Goal: Task Accomplishment & Management: Complete application form

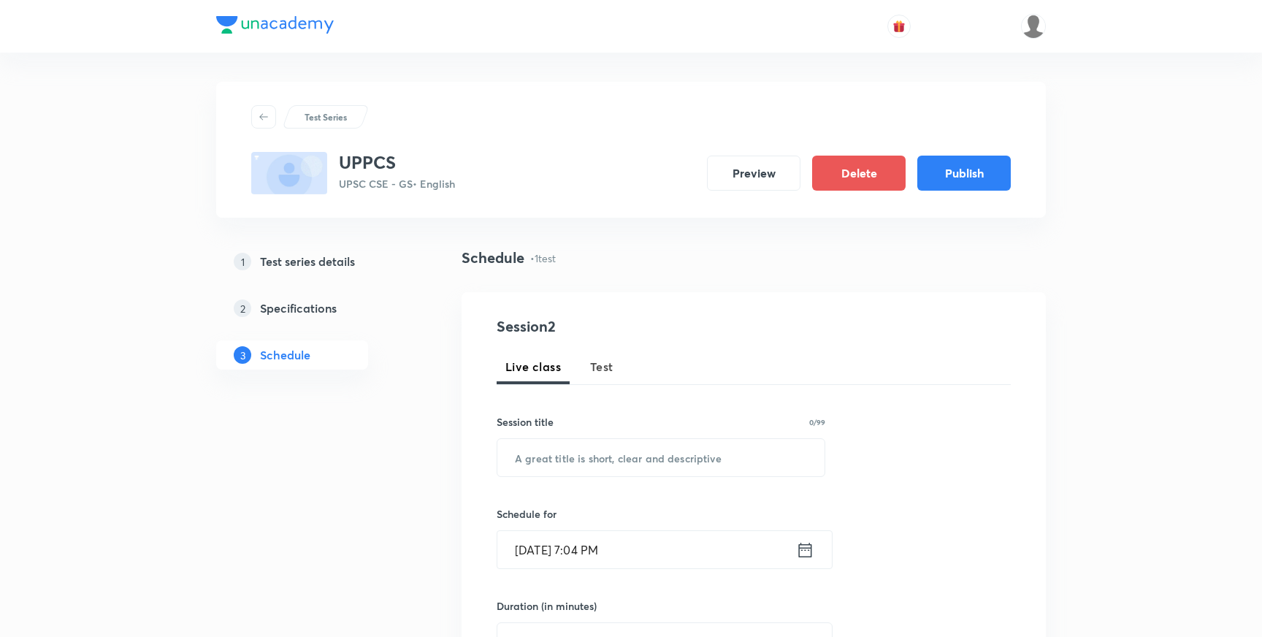
click at [331, 263] on h5 "Test series details" at bounding box center [307, 262] width 95 height 18
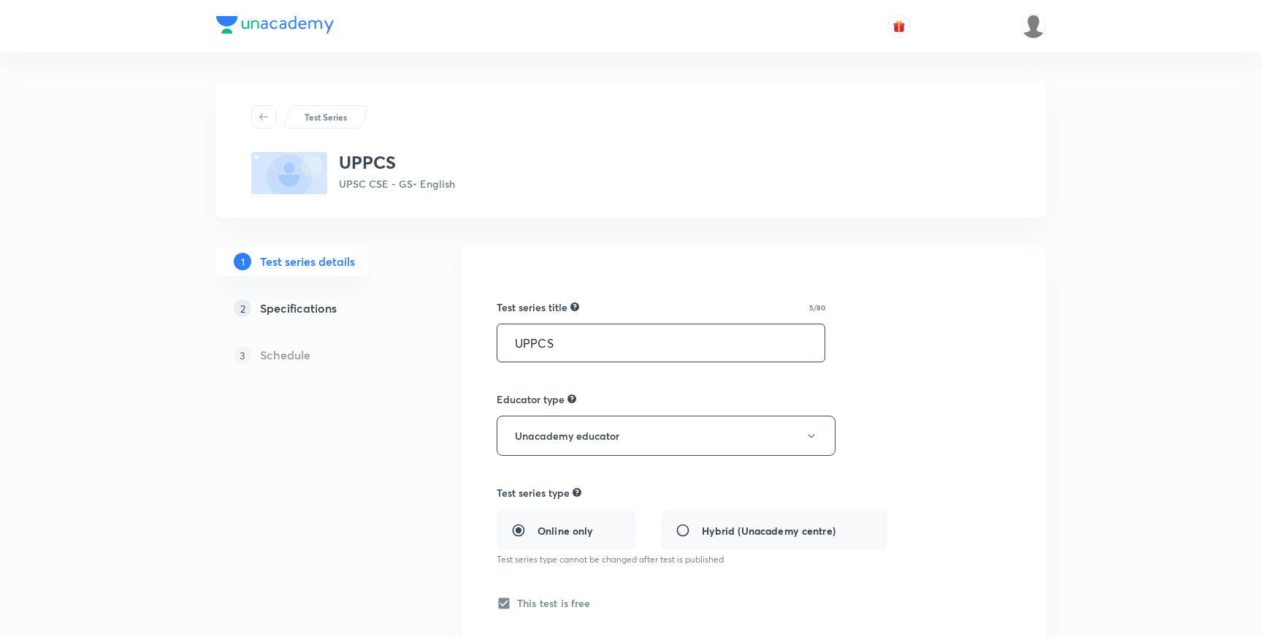
click at [562, 338] on input "UPPCS" at bounding box center [660, 342] width 327 height 37
click at [513, 346] on input "All I" at bounding box center [660, 342] width 327 height 37
click at [606, 348] on input "Unacademy All I" at bounding box center [660, 342] width 327 height 37
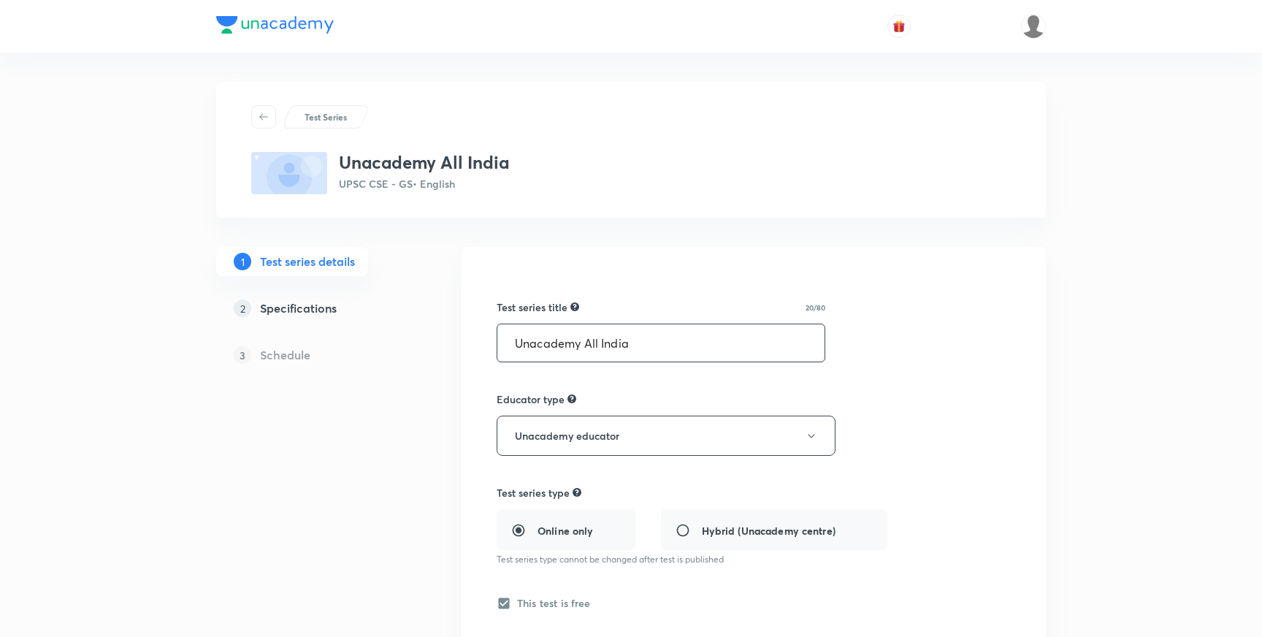
paste input "U.P.P.S.C"
click at [687, 342] on input "Unacademy All India UPPSC" at bounding box center [660, 342] width 327 height 37
type input "Unacademy All India UPPSC Prelims Mock Test"
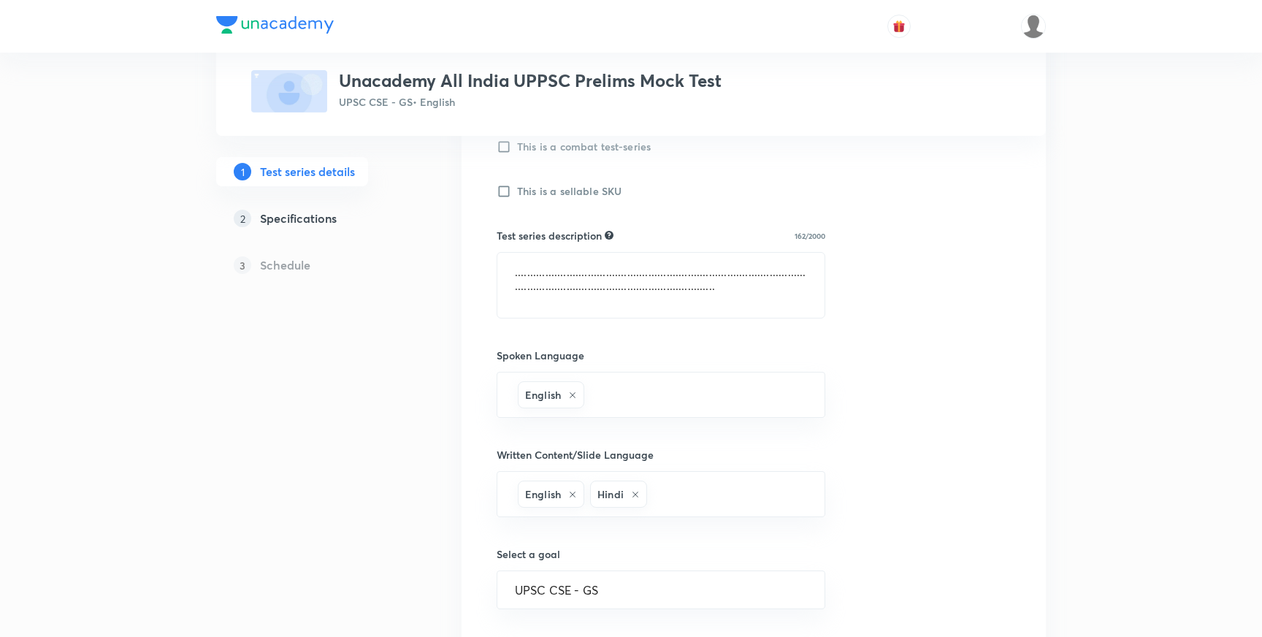
scroll to position [510, 0]
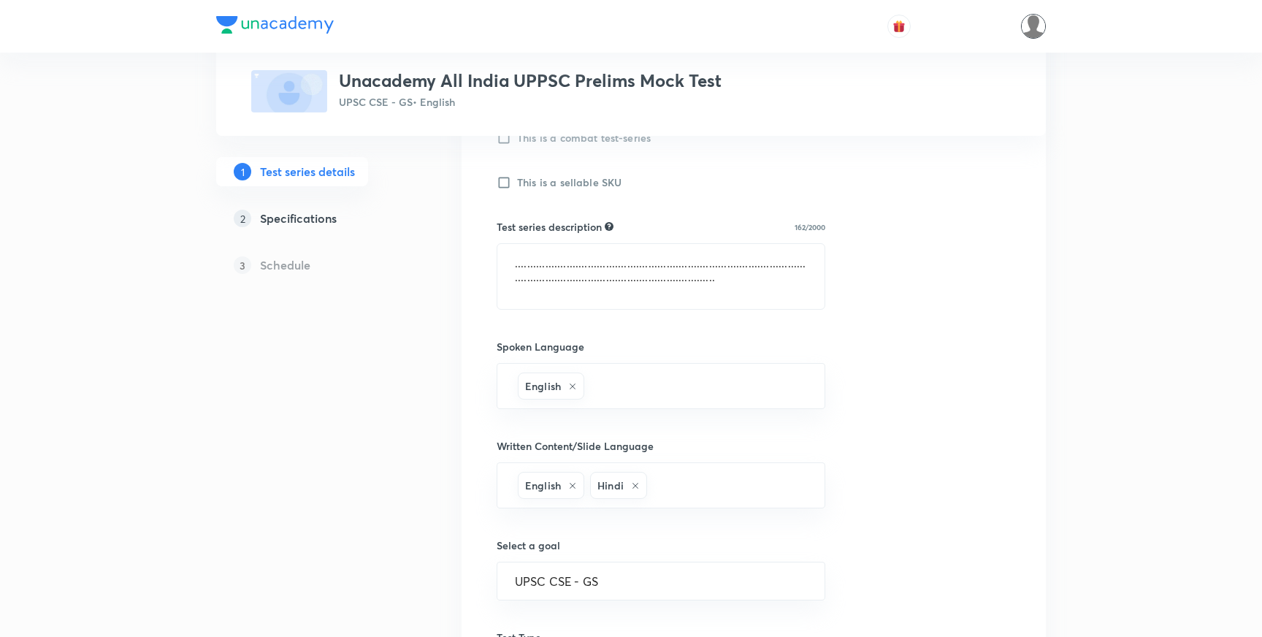
click at [1030, 28] on img at bounding box center [1033, 26] width 25 height 25
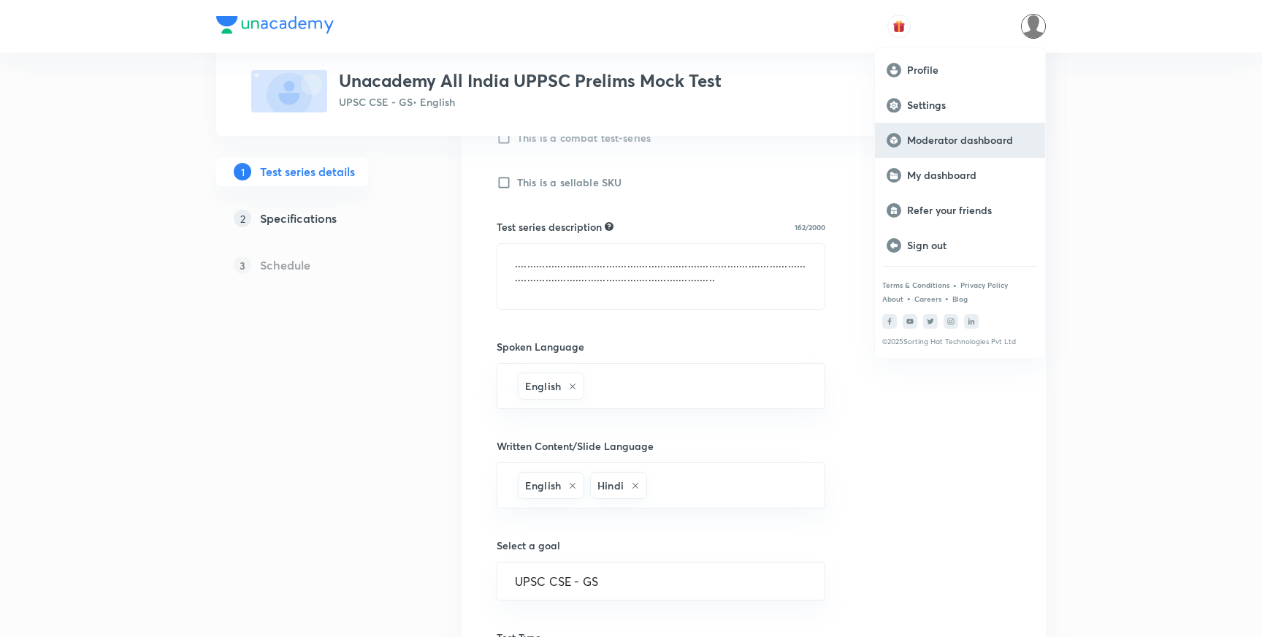
click at [938, 142] on p "Moderator dashboard" at bounding box center [970, 140] width 126 height 13
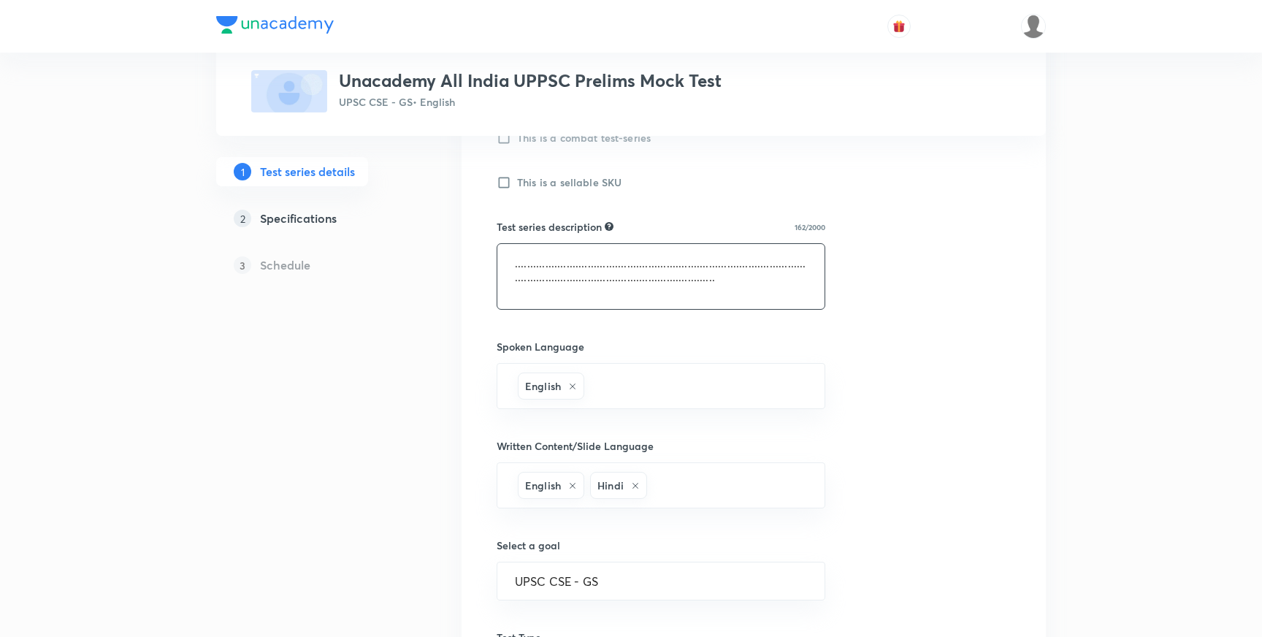
click at [548, 283] on textarea "...............................................................................…" at bounding box center [660, 276] width 327 height 65
paste textarea "This is a free Mock test for UPSC CSE Prelims 2023 Paper - I (GS) and UPSC CSE …"
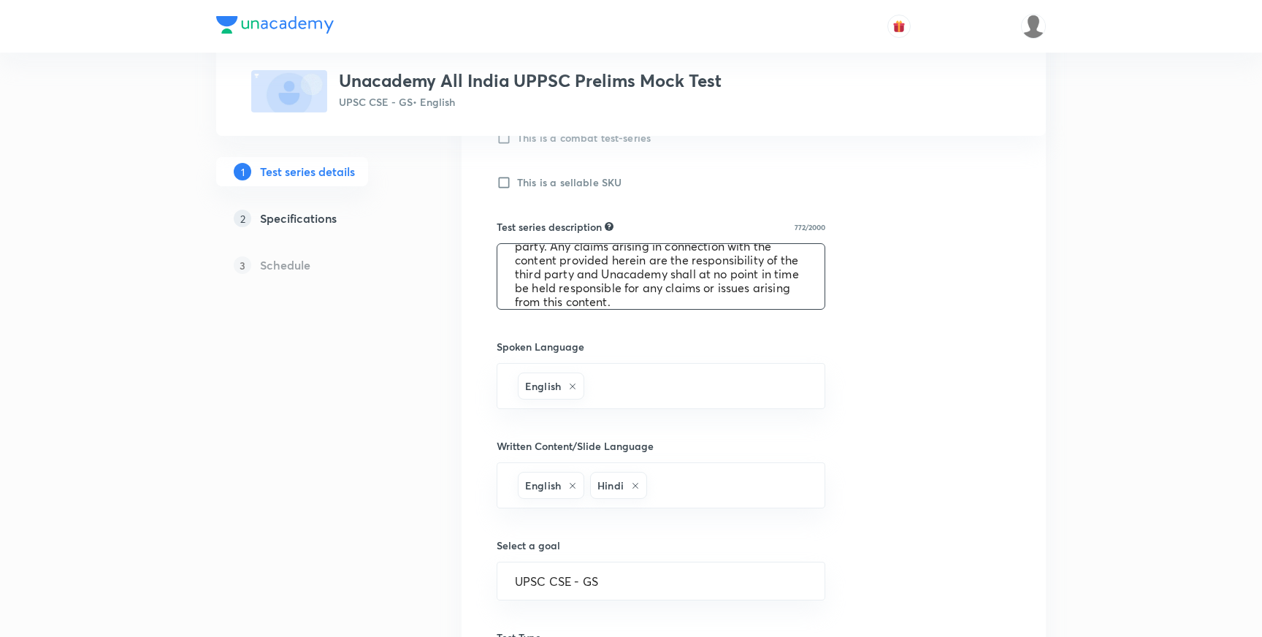
scroll to position [0, 0]
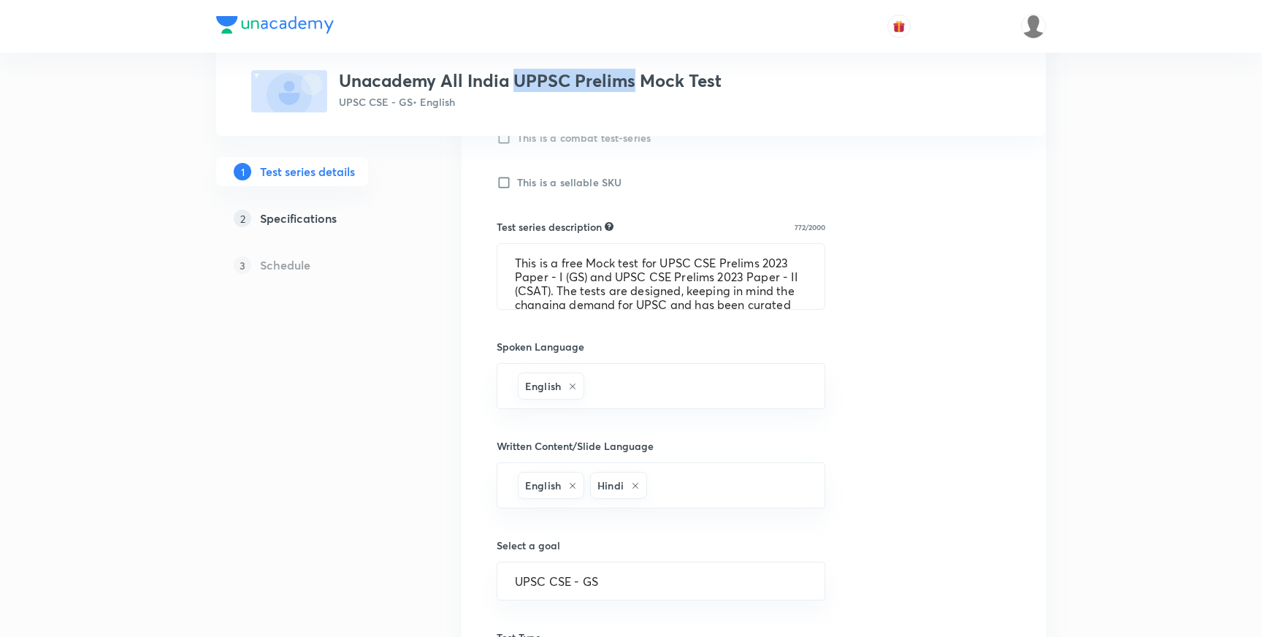
drag, startPoint x: 517, startPoint y: 84, endPoint x: 636, endPoint y: 90, distance: 119.2
click at [636, 90] on h3 "Unacademy All India UPPSC Prelims Mock Test" at bounding box center [530, 80] width 383 height 21
copy h3 "UPPSC Prelims"
drag, startPoint x: 665, startPoint y: 265, endPoint x: 717, endPoint y: 264, distance: 52.6
click at [717, 264] on textarea "This is a free Mock test for UPSC CSE Prelims 2023 Paper - I (GS) and UPSC CSE …" at bounding box center [660, 276] width 327 height 65
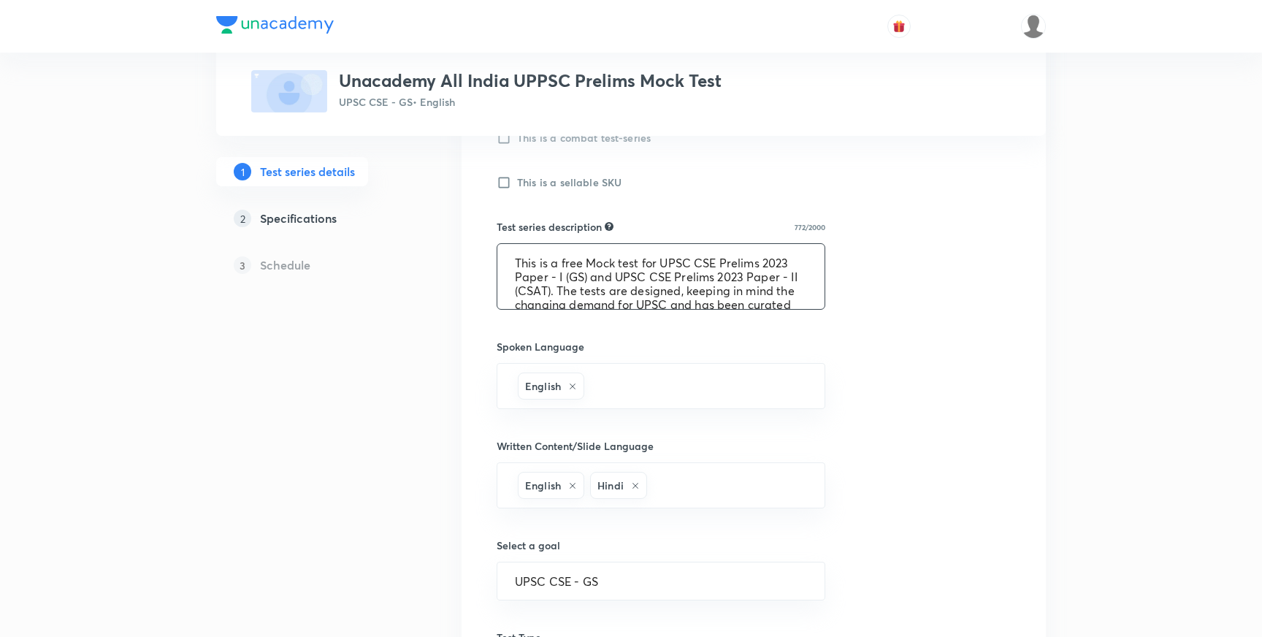
paste textarea "PSC Prelims"
click at [727, 264] on textarea "This is a free Mock test for UPPSC Prelims Prelims 2023 Paper - I (GS) and UPSC…" at bounding box center [660, 276] width 327 height 65
click at [773, 265] on textarea "This is a free Mock test for UPPSC Prelims 2023 Paper - I (GS) and UPSC CSE Pre…" at bounding box center [660, 276] width 327 height 65
drag, startPoint x: 555, startPoint y: 291, endPoint x: 591, endPoint y: 279, distance: 37.9
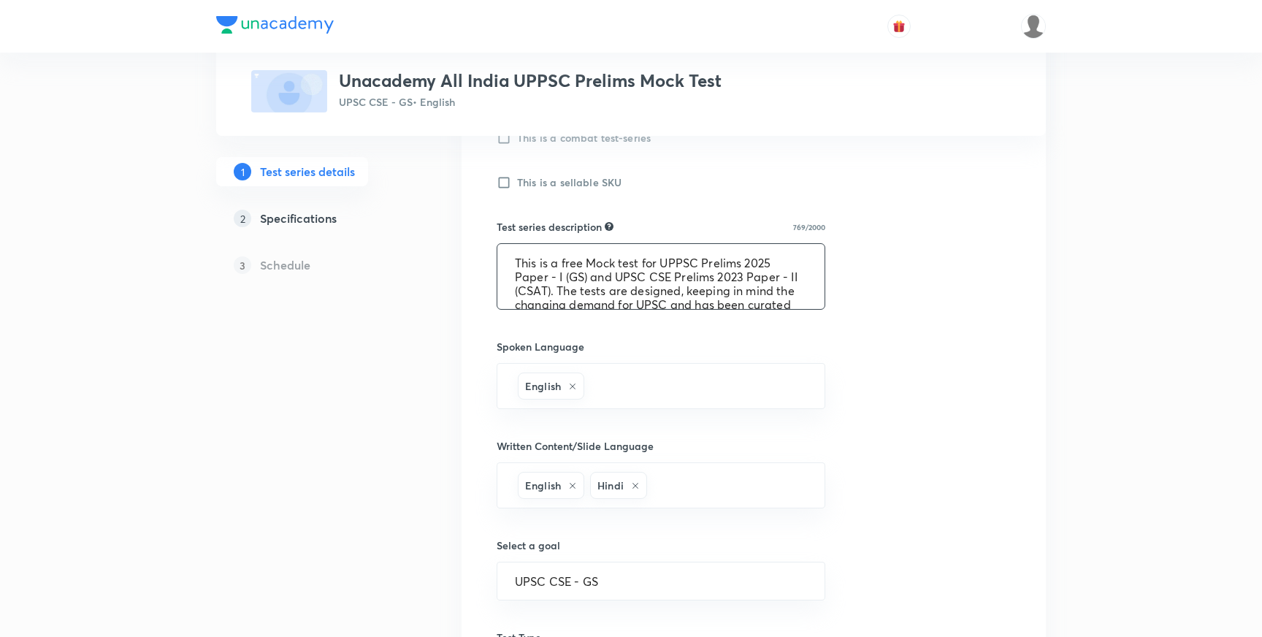
click at [591, 279] on textarea "This is a free Mock test for UPPSC Prelims 2025 Paper - I (GS) and UPSC CSE Pre…" at bounding box center [660, 276] width 327 height 65
click at [660, 279] on textarea "This is a free Mock test for UPPSC Prelims 2025 Paper - I (GS). The tests are d…" at bounding box center [660, 276] width 327 height 65
click at [643, 266] on textarea "This is a free Mock test for UPPSC Prelims 2025 Paper - I (GS). The tests are d…" at bounding box center [660, 276] width 327 height 65
click at [704, 283] on textarea "This is a free Mock test series for UPPSC Prelims 2025 Paper - I (GS). The test…" at bounding box center [660, 276] width 327 height 65
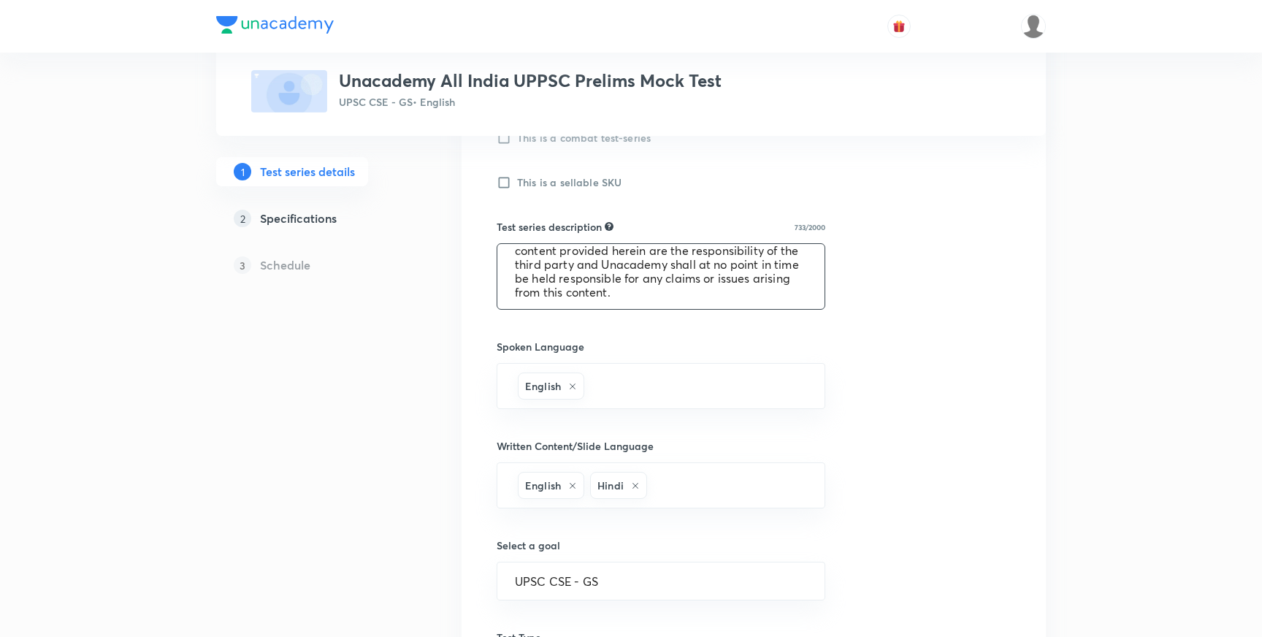
scroll to position [194, 0]
type textarea "This is a free Mock test series for UPPSC Prelims 2025 Paper - I (GS). The test…"
click at [642, 392] on input "text" at bounding box center [697, 385] width 220 height 27
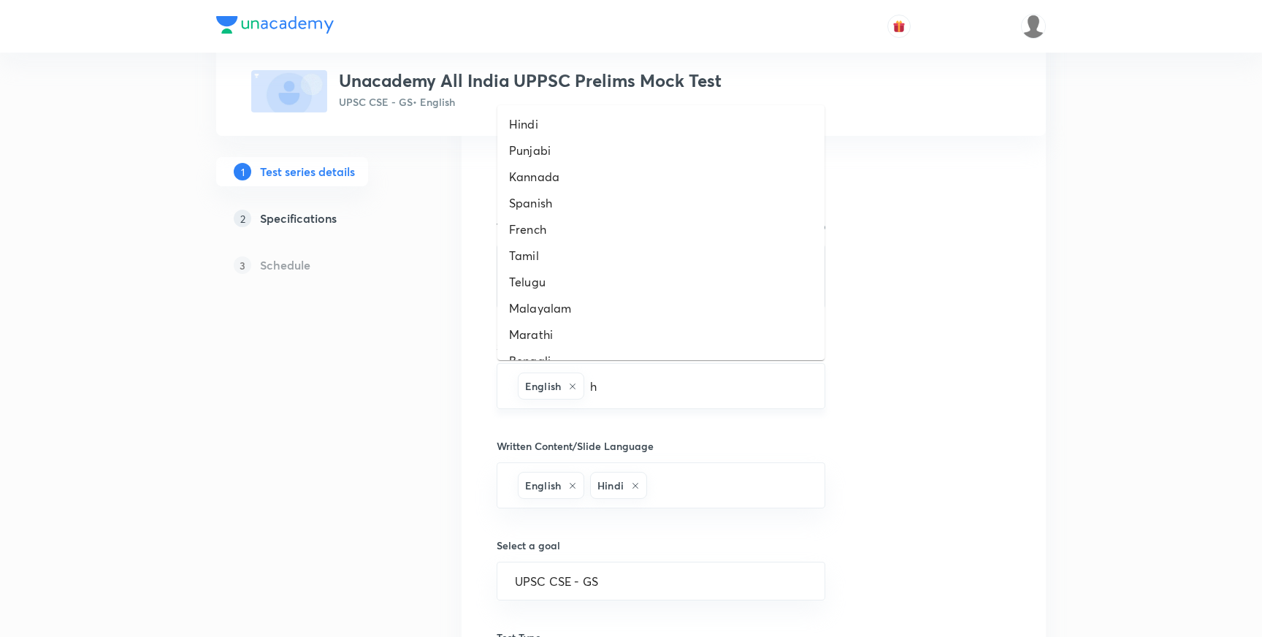
type input "hi"
click at [543, 119] on li "Hindi" at bounding box center [660, 124] width 327 height 26
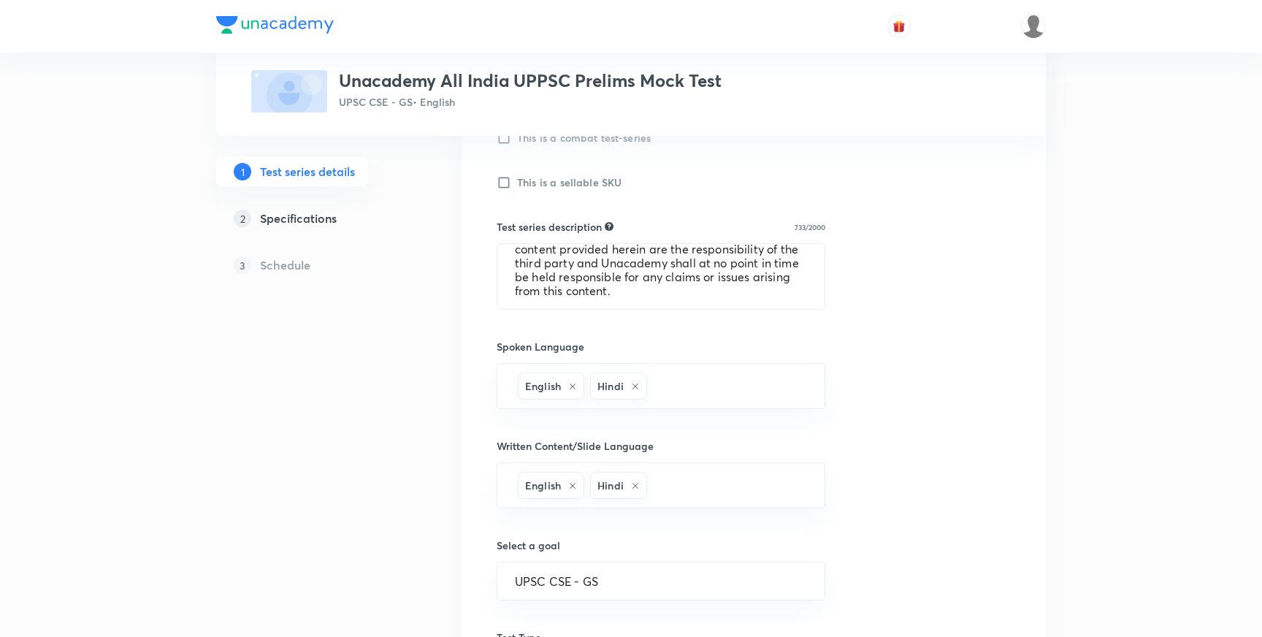
click at [358, 381] on div "1 Test series details 2 Specifications 3 Schedule" at bounding box center [315, 316] width 199 height 1158
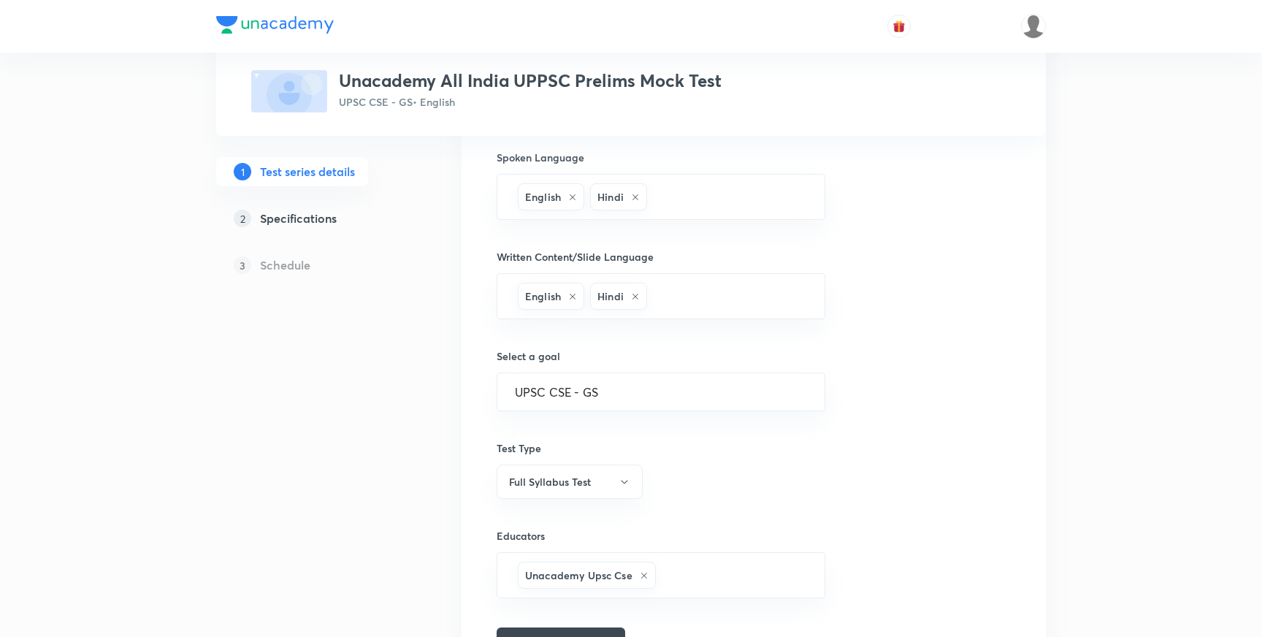
scroll to position [795, 0]
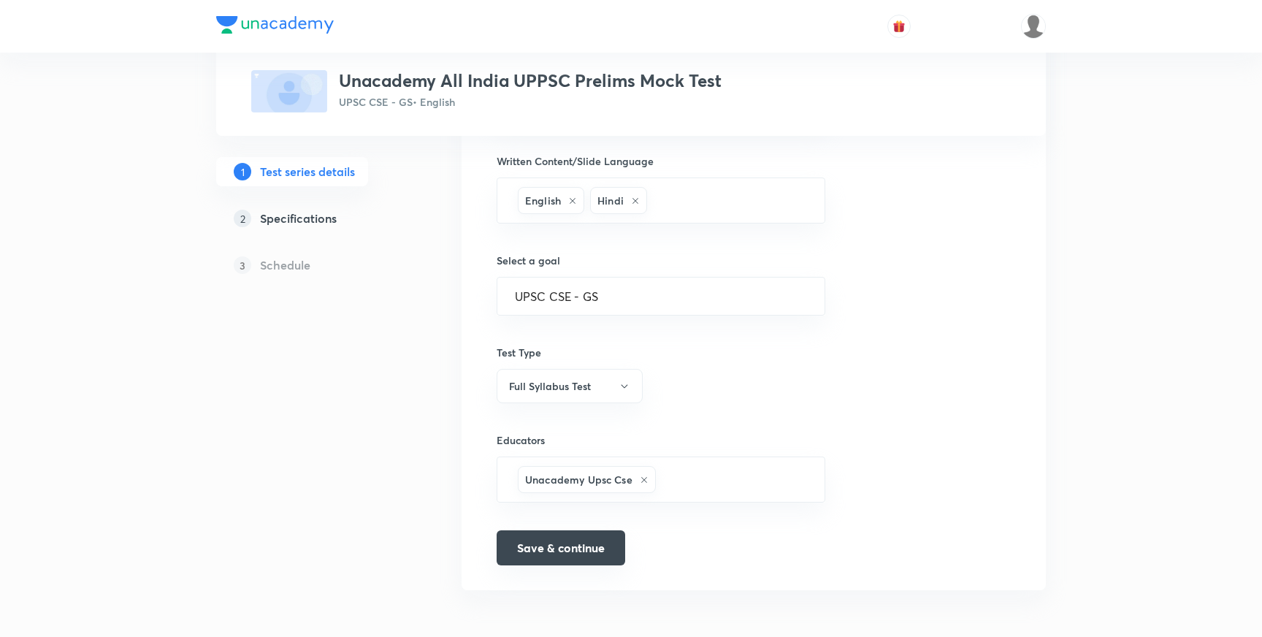
click at [561, 551] on button "Save & continue" at bounding box center [561, 547] width 129 height 35
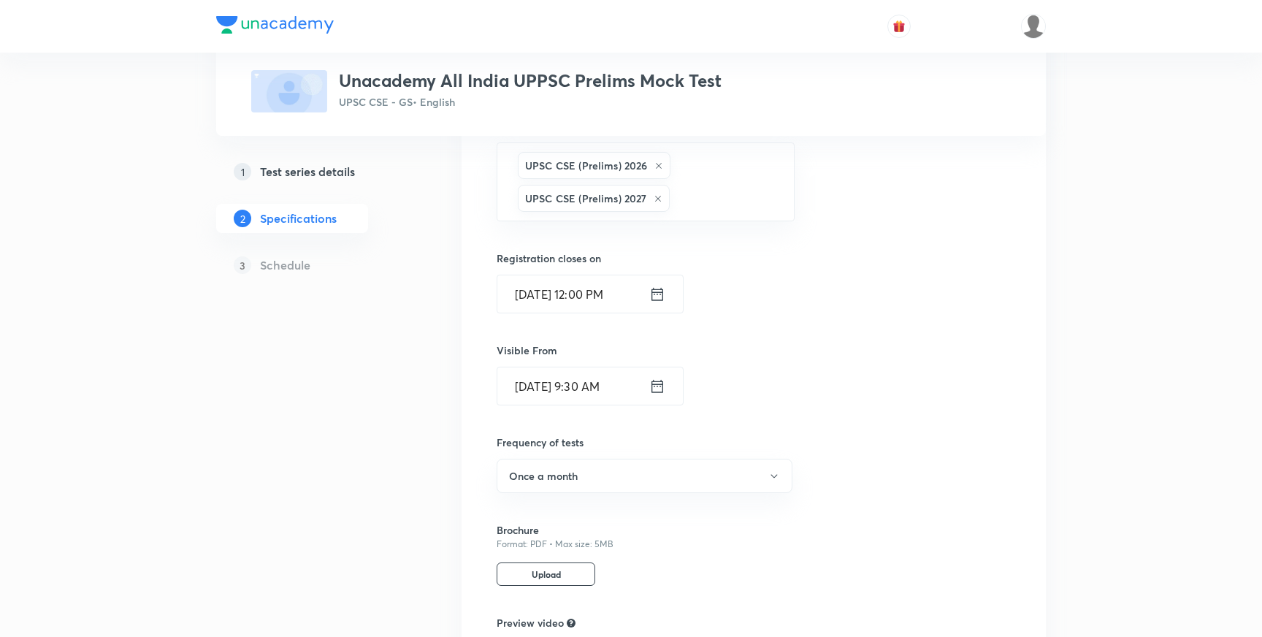
scroll to position [916, 0]
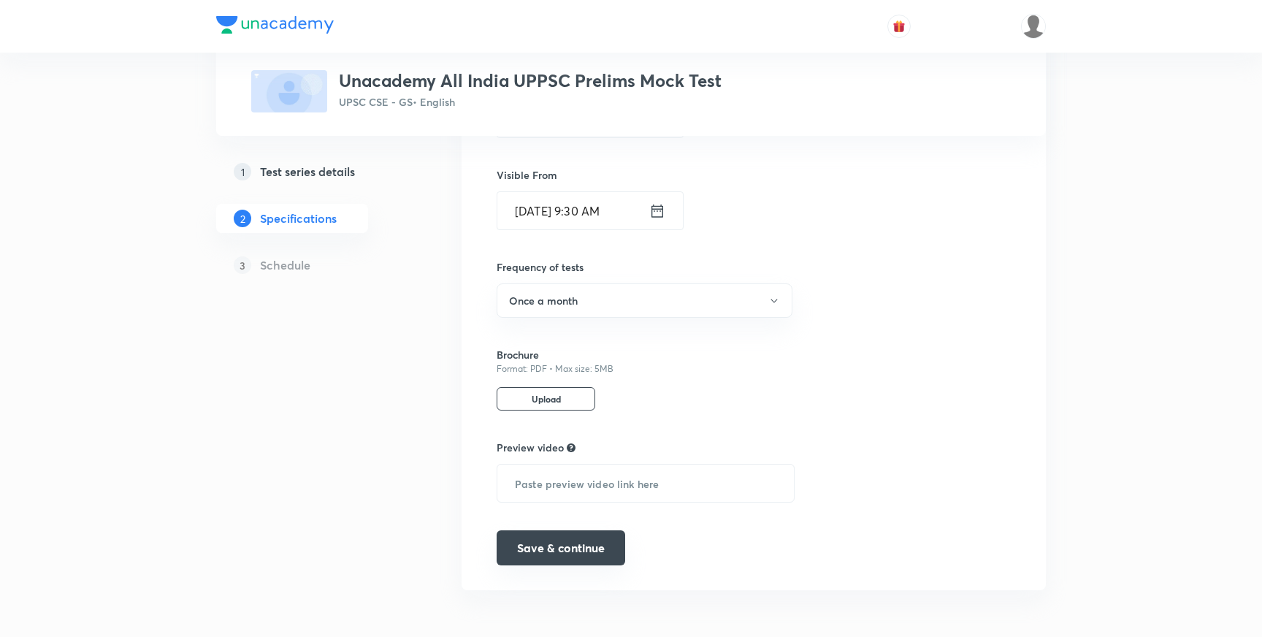
click at [578, 548] on button "Save & continue" at bounding box center [561, 547] width 129 height 35
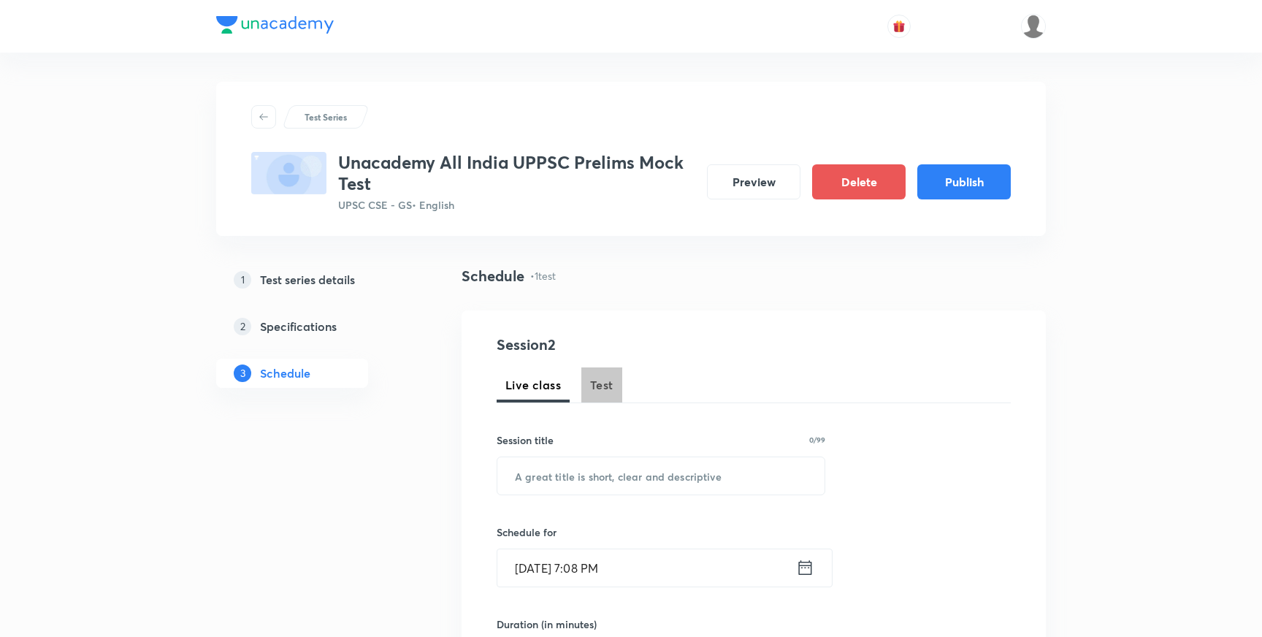
click at [603, 386] on span "Test" at bounding box center [601, 385] width 23 height 18
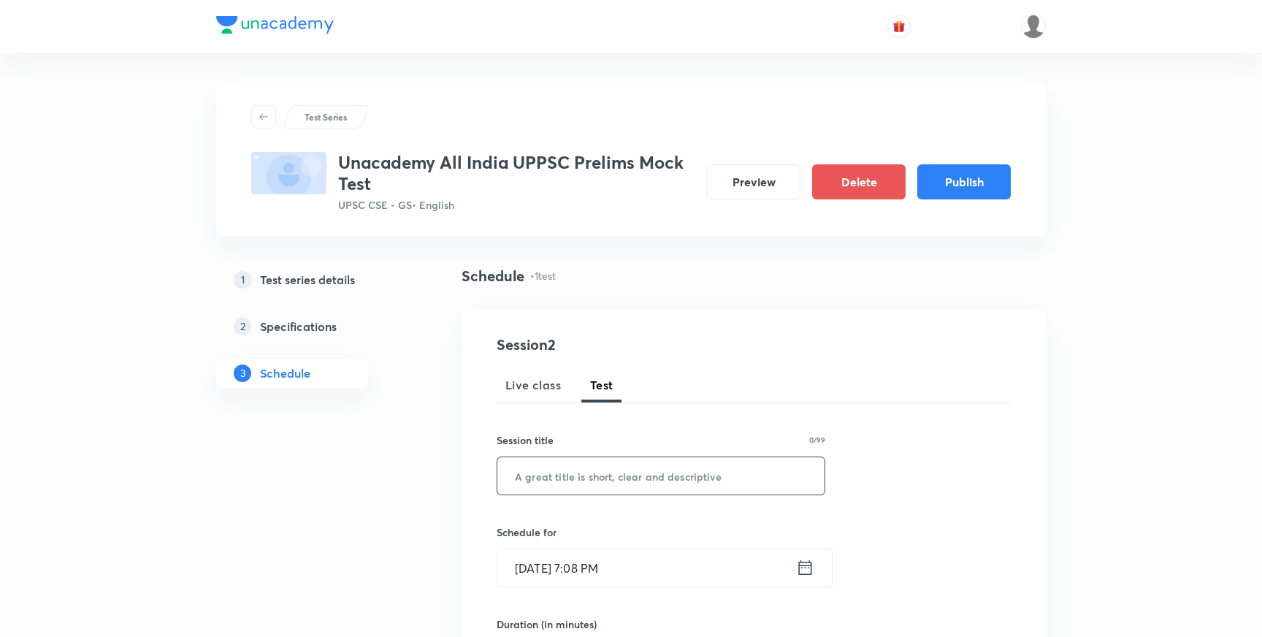
click at [621, 480] on input "text" at bounding box center [660, 475] width 327 height 37
paste input "Test 1: General Studies Paper 1 (GS)"
click at [678, 477] on input "Test 1: General Studies Paper 1 (GS)" at bounding box center [660, 475] width 327 height 37
drag, startPoint x: 737, startPoint y: 483, endPoint x: 483, endPoint y: 473, distance: 253.7
click at [483, 473] on div "Session 2 Live class Test Session title 36/99 Test 1: General Studies Paper I (…" at bounding box center [754, 629] width 584 height 638
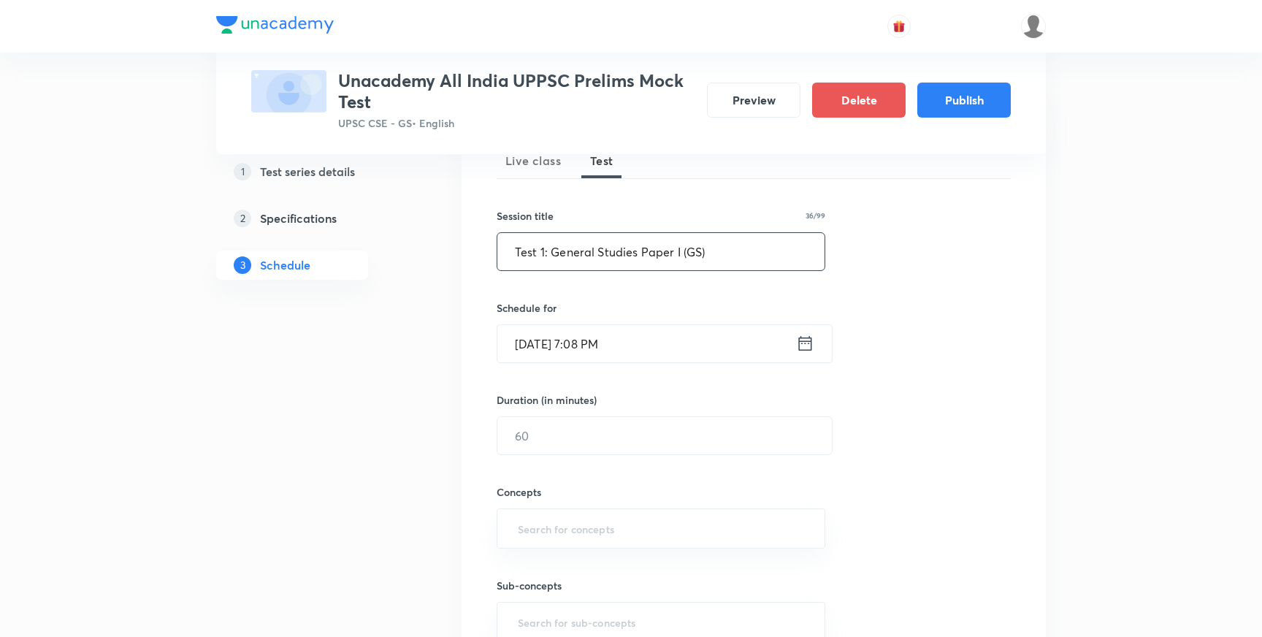
scroll to position [213, 0]
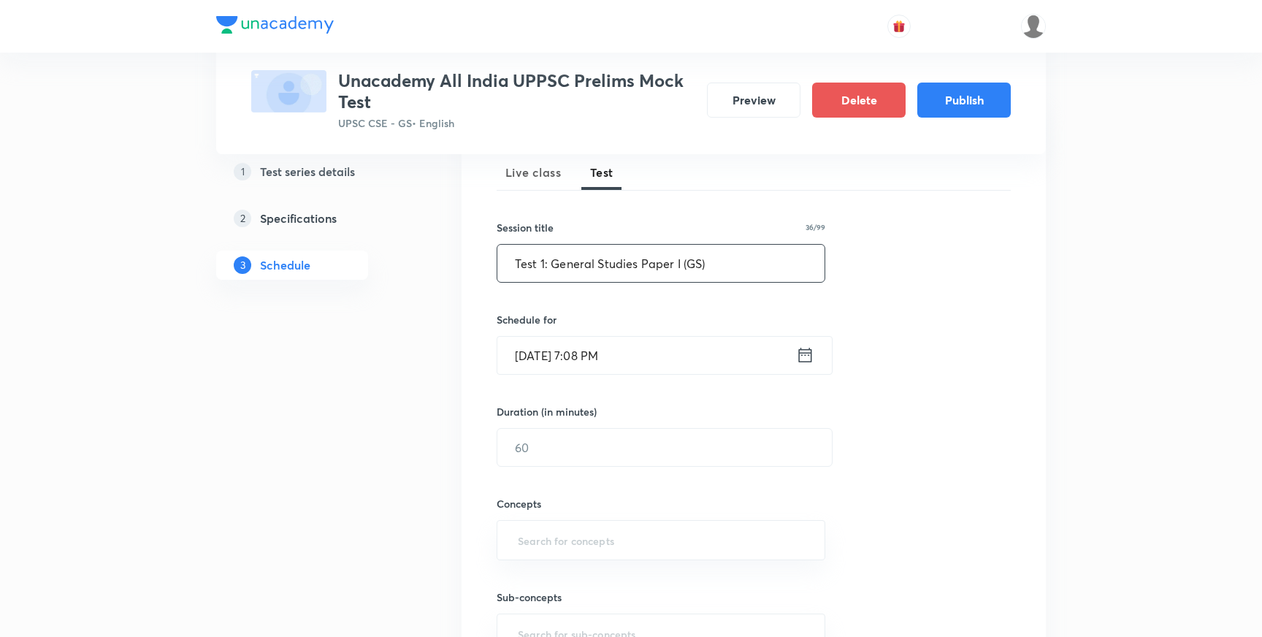
type input "Test 1: General Studies Paper I (GS)"
click at [649, 354] on input "Oct 6, 2025, 7:08 PM" at bounding box center [646, 355] width 299 height 37
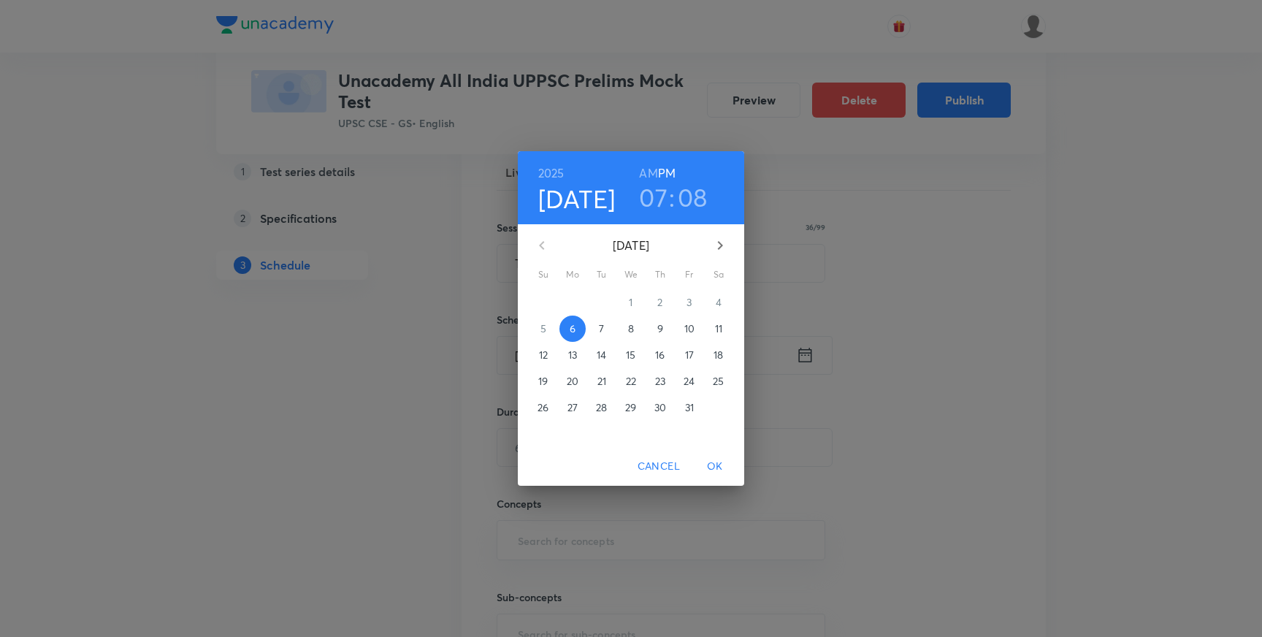
click at [687, 329] on p "10" at bounding box center [689, 328] width 10 height 15
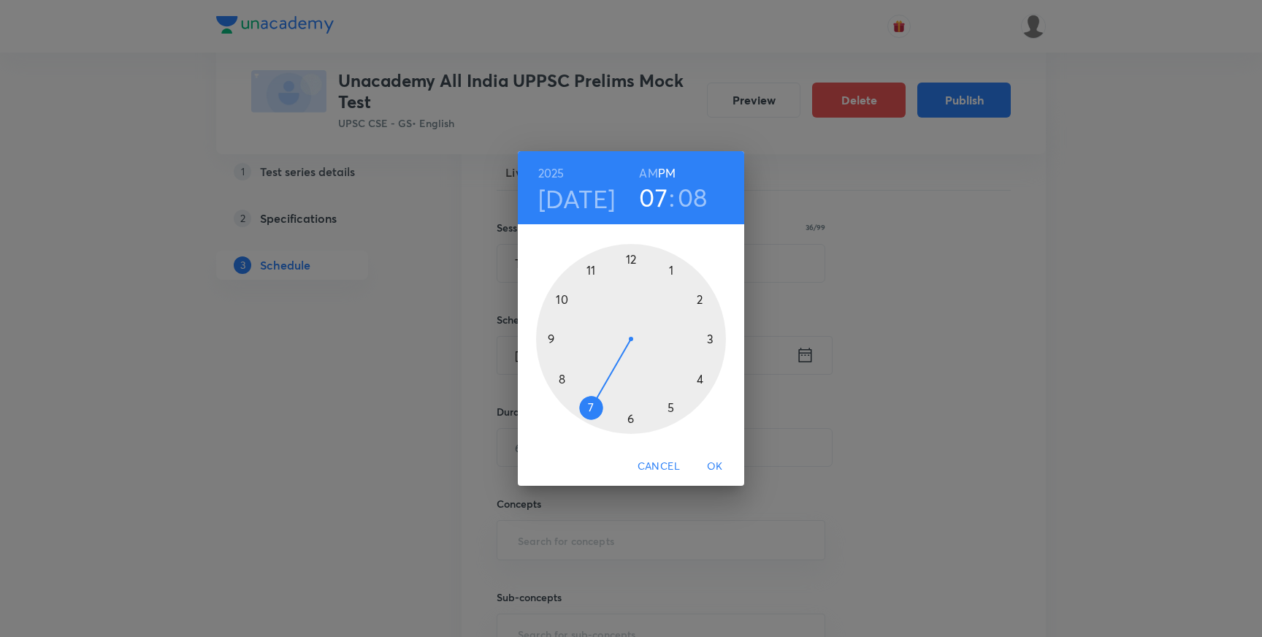
click at [549, 338] on div at bounding box center [631, 339] width 190 height 190
click at [646, 171] on h6 "AM" at bounding box center [648, 173] width 18 height 20
click at [630, 416] on div at bounding box center [631, 339] width 190 height 190
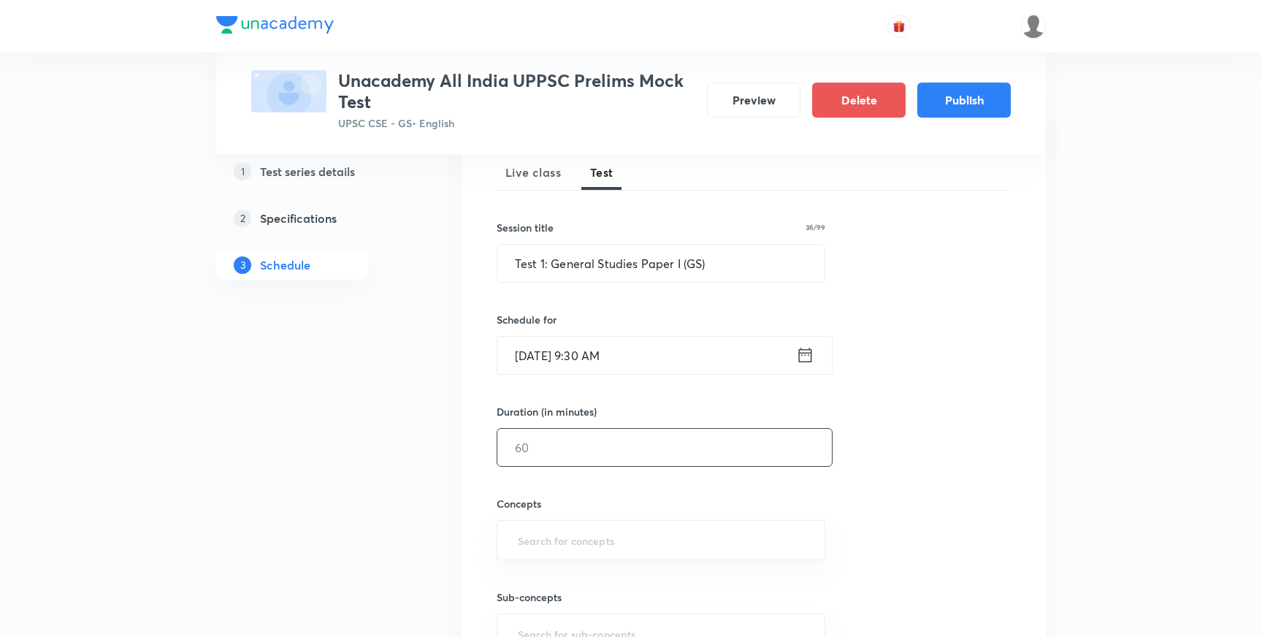
click at [567, 448] on input "text" at bounding box center [664, 447] width 334 height 37
type input "120"
click at [612, 540] on input "text" at bounding box center [661, 540] width 292 height 27
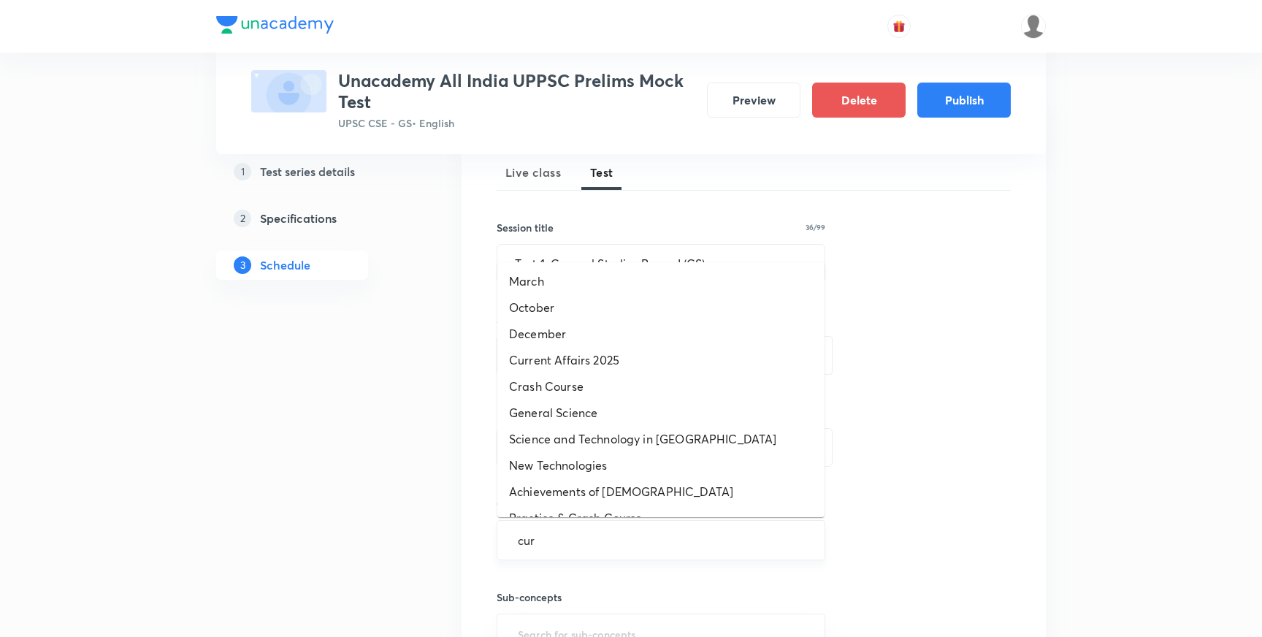
type input "curr"
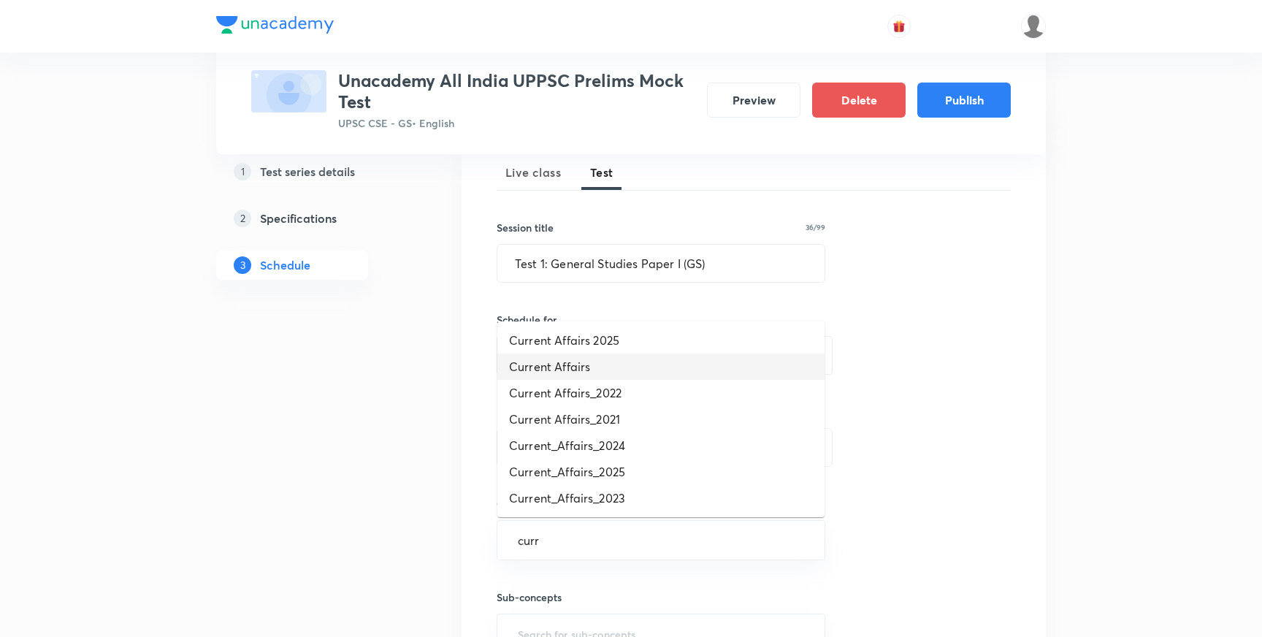
click at [596, 372] on li "Current Affairs" at bounding box center [660, 366] width 327 height 26
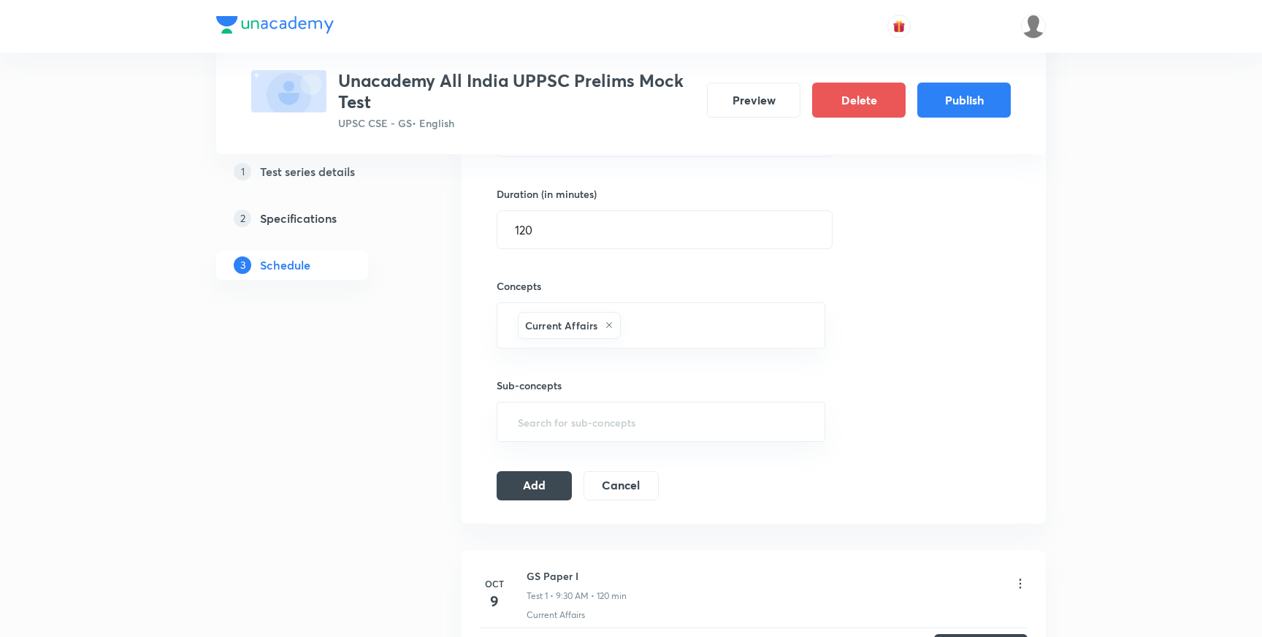
scroll to position [454, 0]
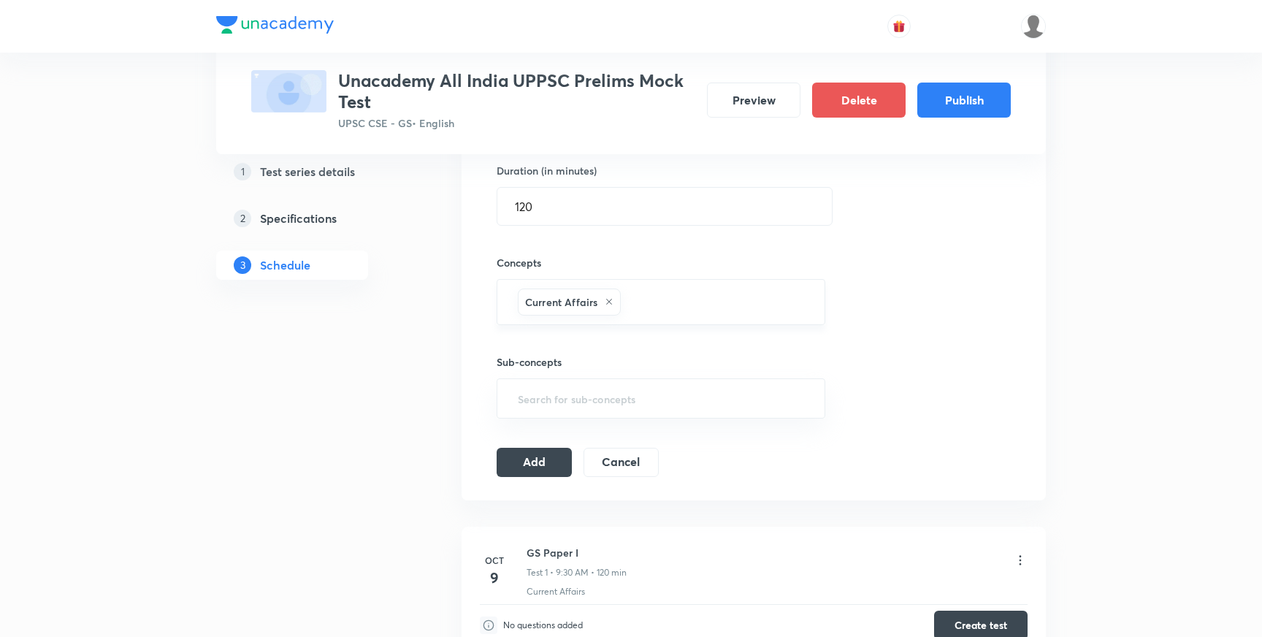
click at [609, 305] on icon at bounding box center [609, 301] width 9 height 9
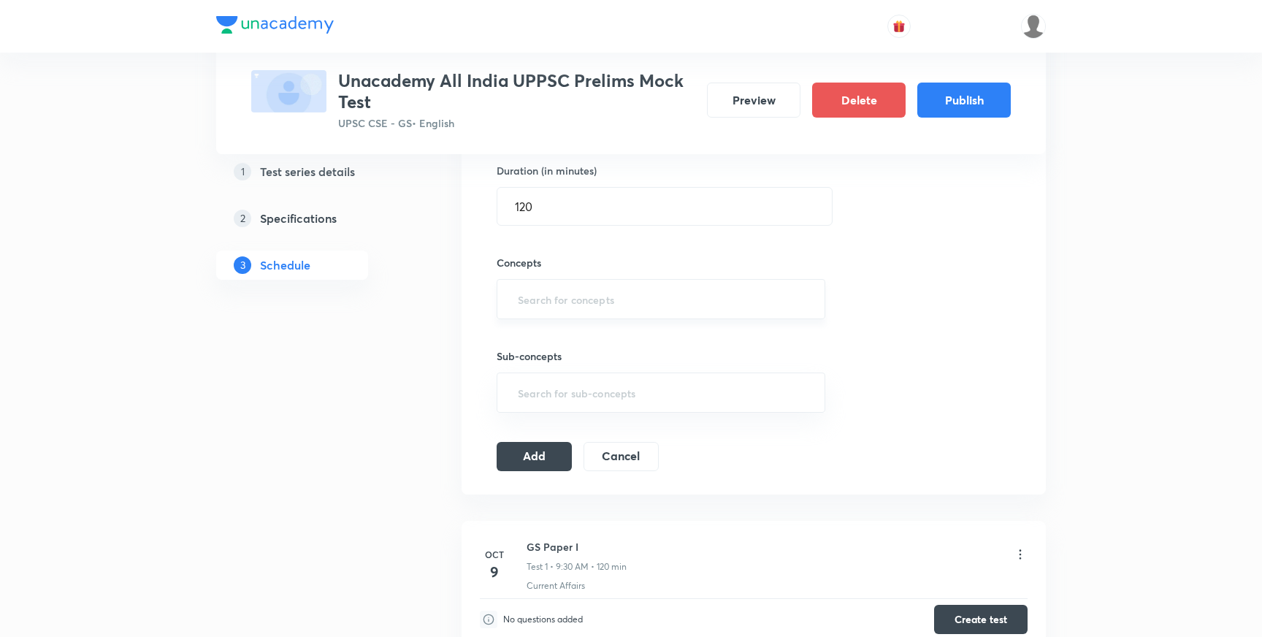
click at [619, 305] on input "text" at bounding box center [661, 299] width 292 height 27
type input "mcq"
click at [550, 352] on li "MCQ" at bounding box center [660, 341] width 327 height 26
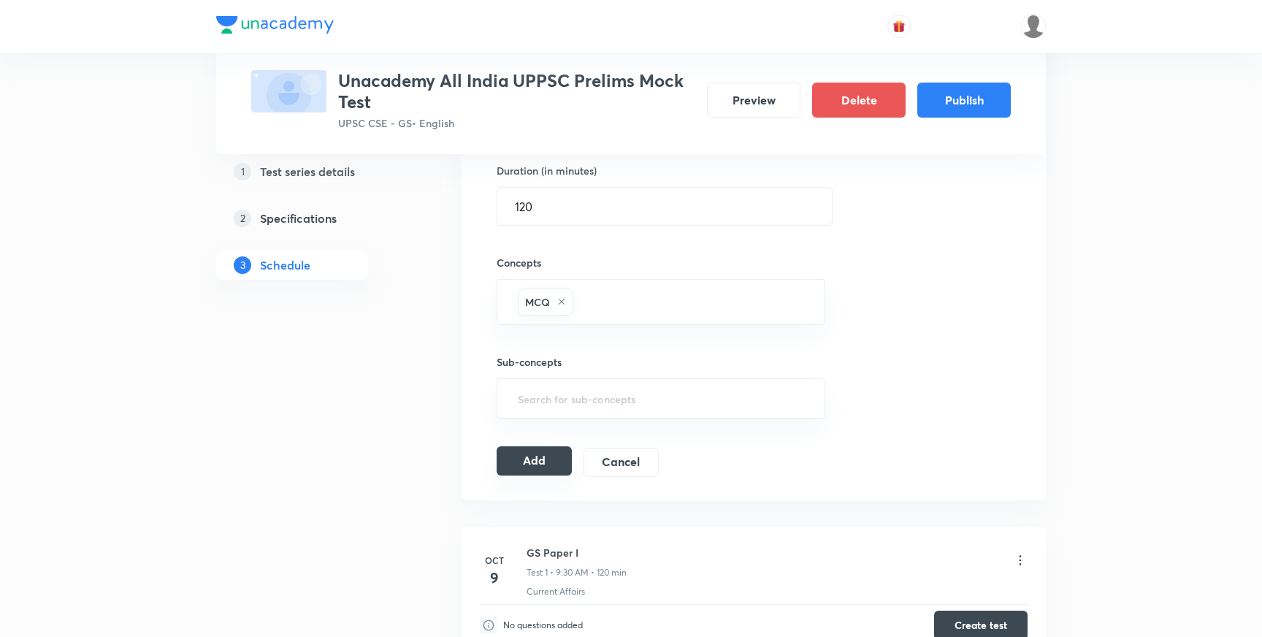
click at [528, 465] on button "Add" at bounding box center [534, 460] width 75 height 29
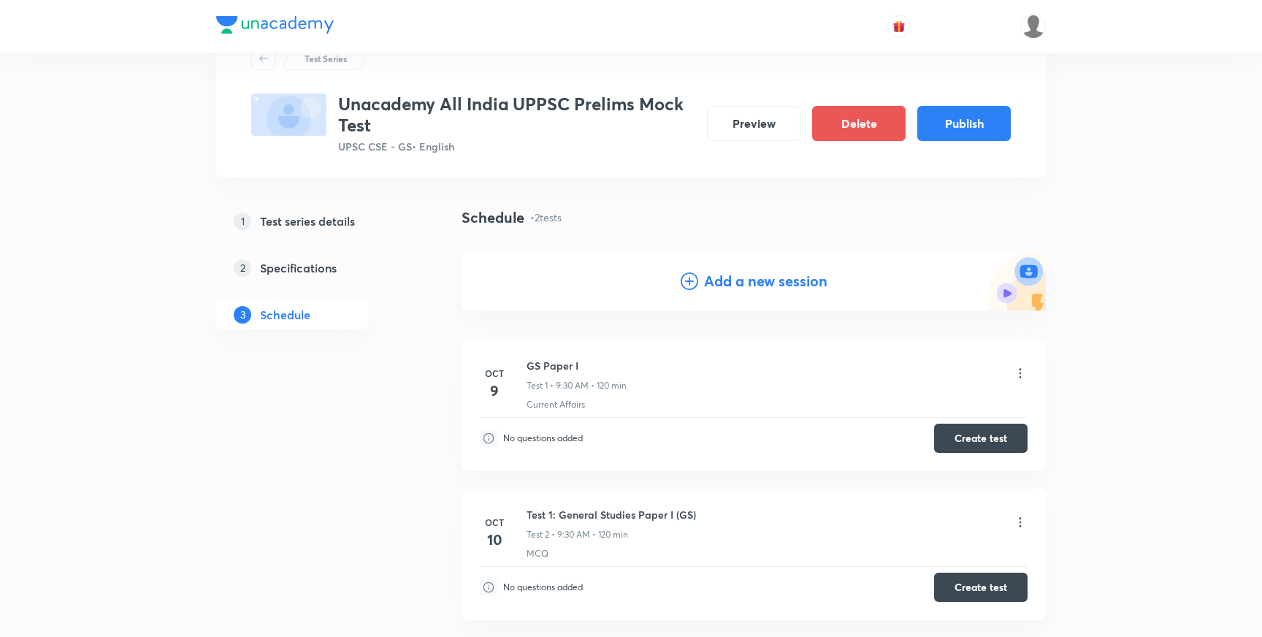
scroll to position [62, 0]
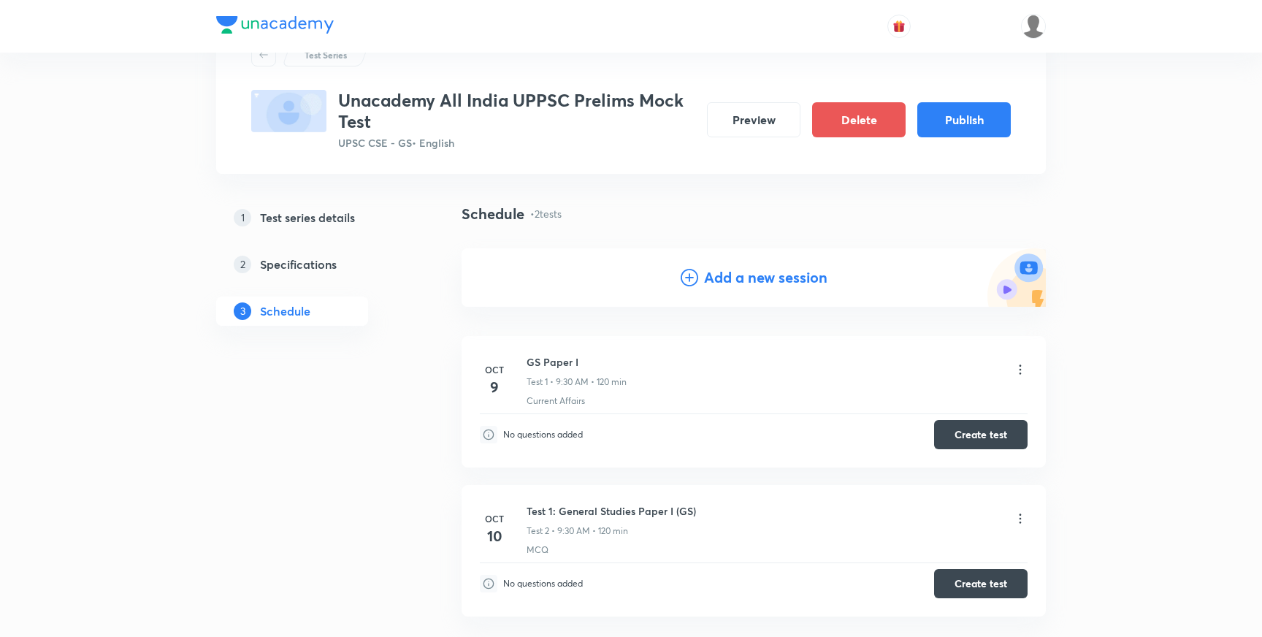
click at [1019, 522] on icon at bounding box center [1020, 518] width 2 height 9
click at [894, 562] on p "Edit" at bounding box center [888, 555] width 18 height 15
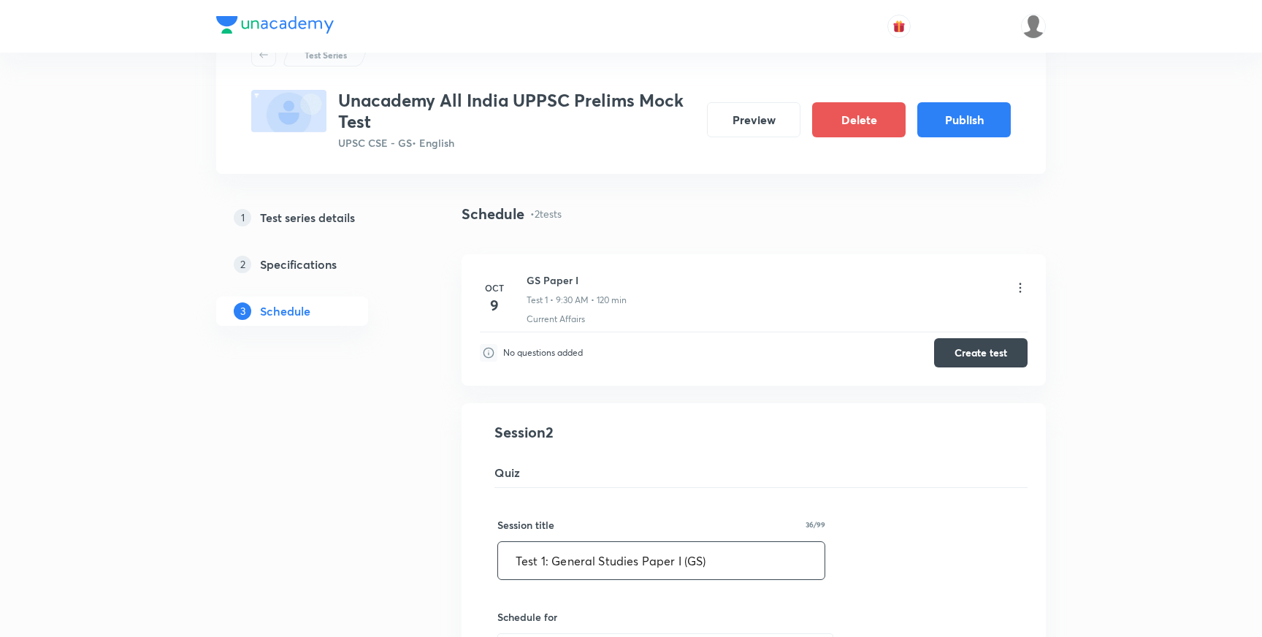
click at [545, 558] on input "Test 1: General Studies Paper I (GS)" at bounding box center [661, 560] width 326 height 37
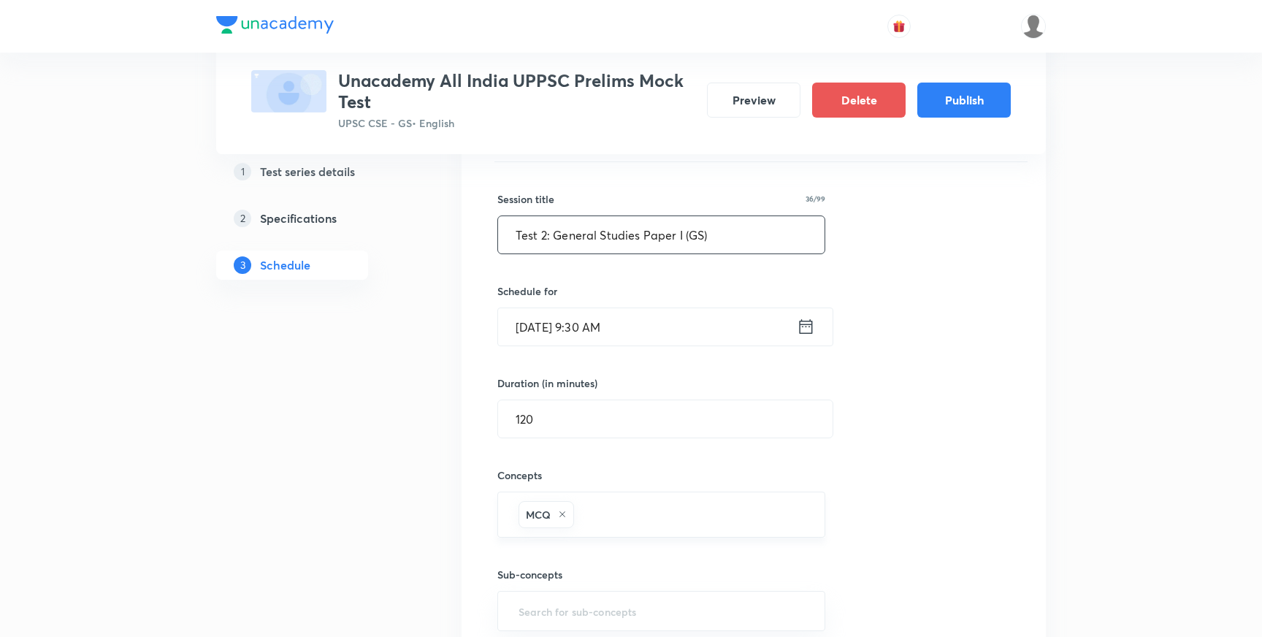
scroll to position [595, 0]
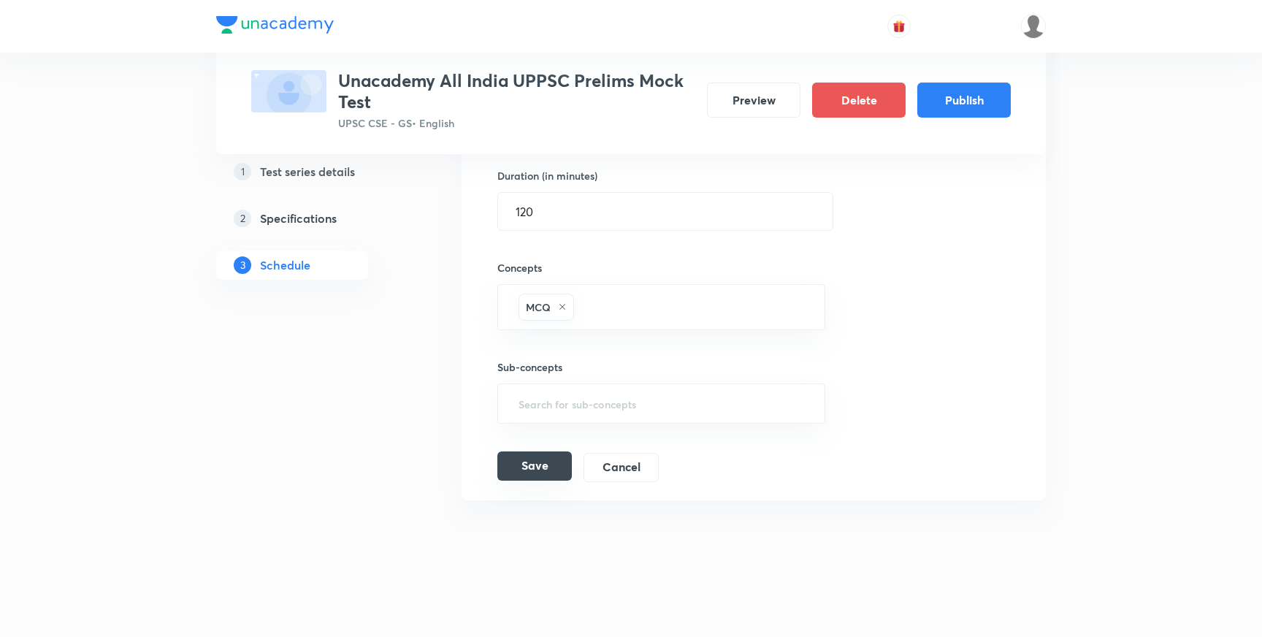
type input "Test 2: General Studies Paper I (GS)"
click at [535, 472] on button "Save" at bounding box center [534, 465] width 74 height 29
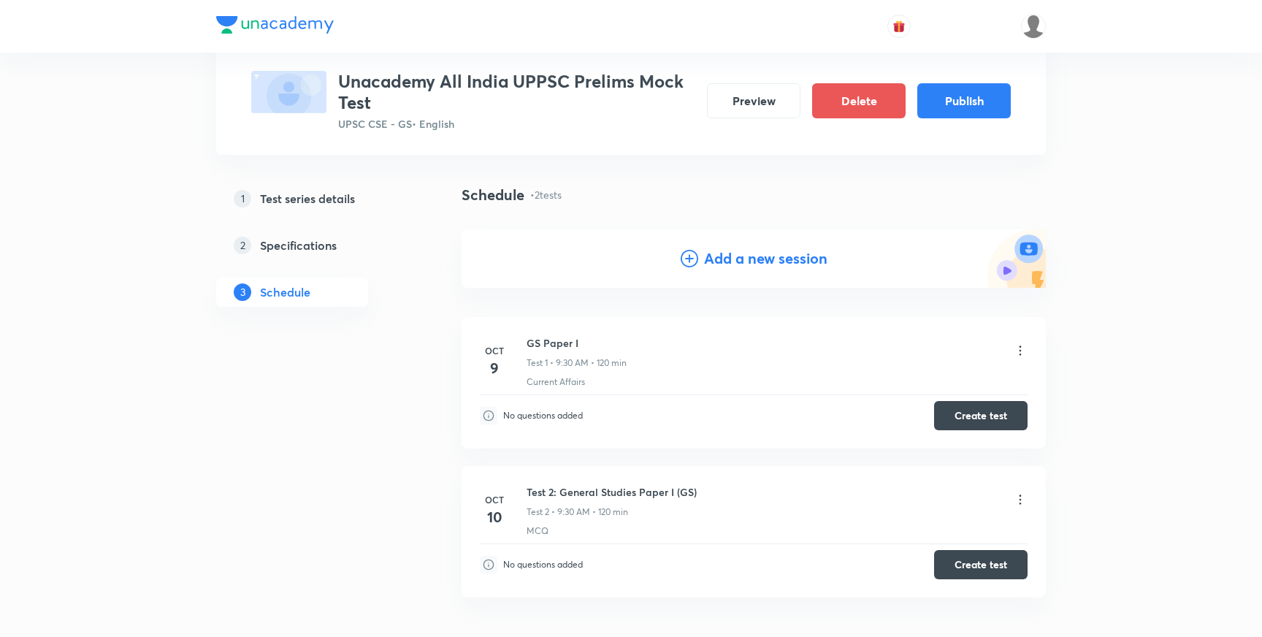
scroll to position [65, 0]
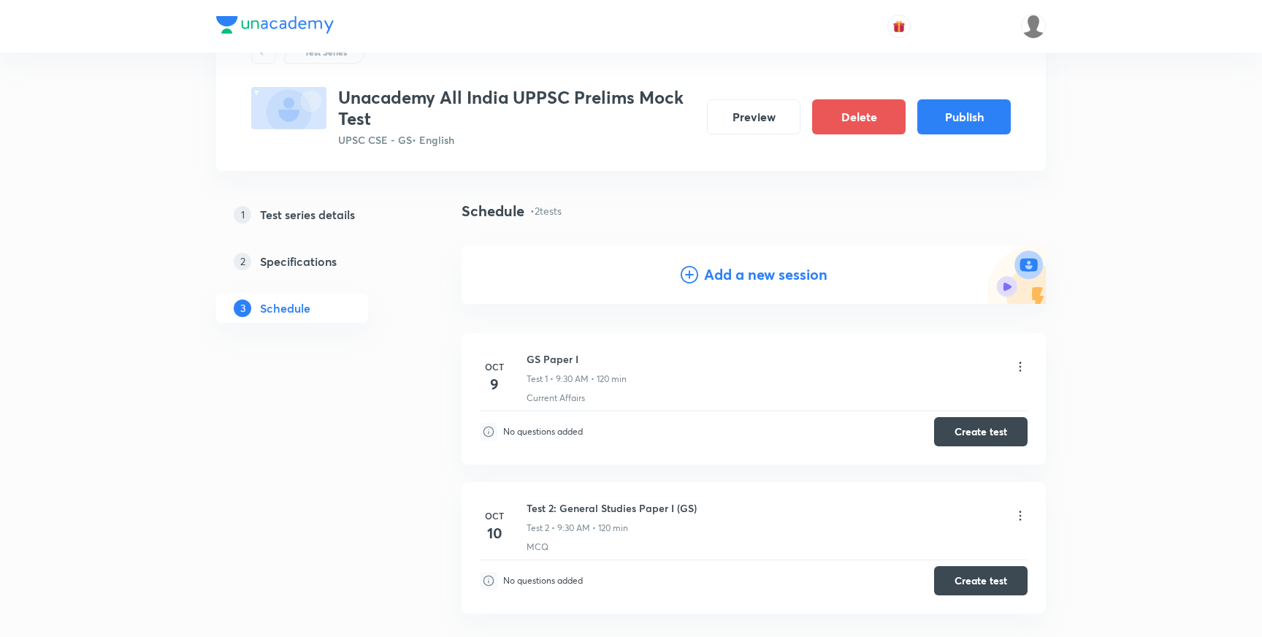
click at [1022, 366] on icon at bounding box center [1020, 366] width 15 height 15
click at [903, 401] on li "Edit" at bounding box center [947, 403] width 160 height 27
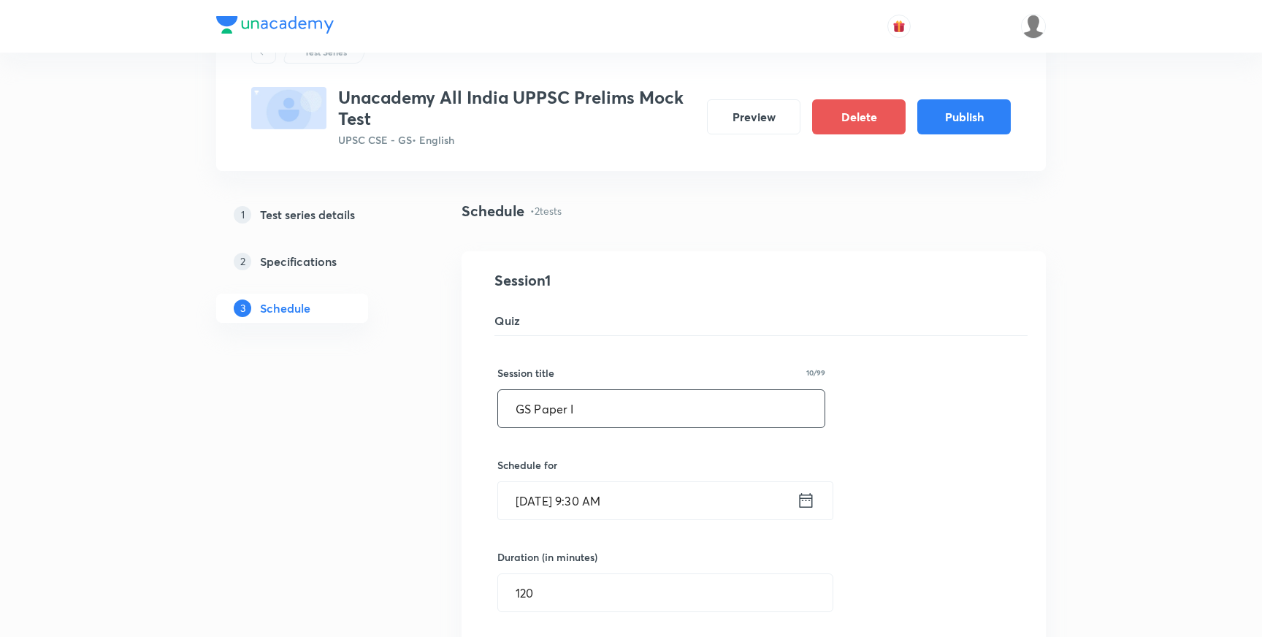
click at [600, 407] on input "GS Paper I" at bounding box center [661, 408] width 326 height 37
paste input "Test 1: General Studies Paper I (GS)"
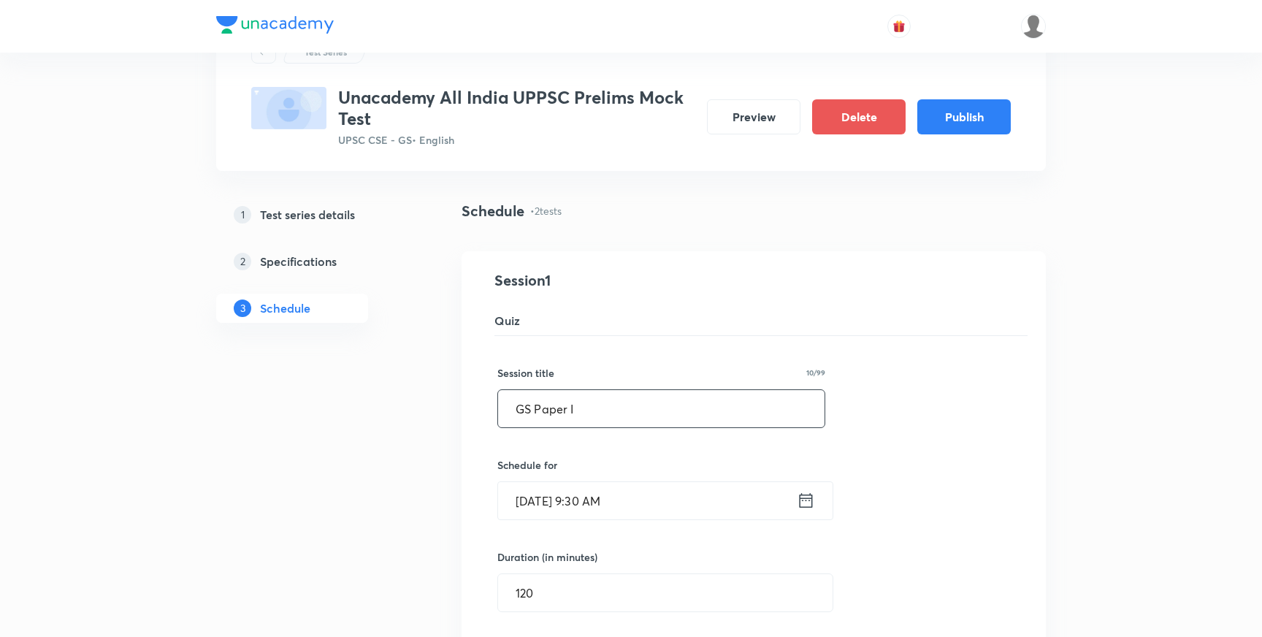
type input "Test 1: General Studies Paper I (GS)"
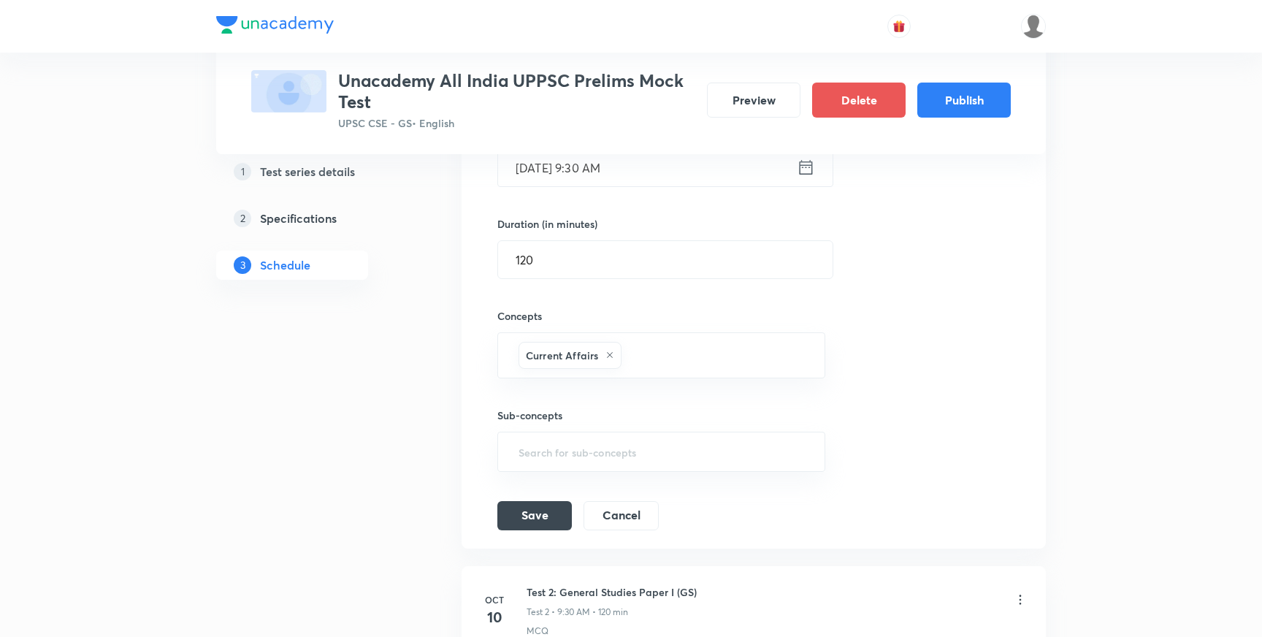
scroll to position [402, 0]
click at [611, 351] on icon at bounding box center [610, 351] width 6 height 6
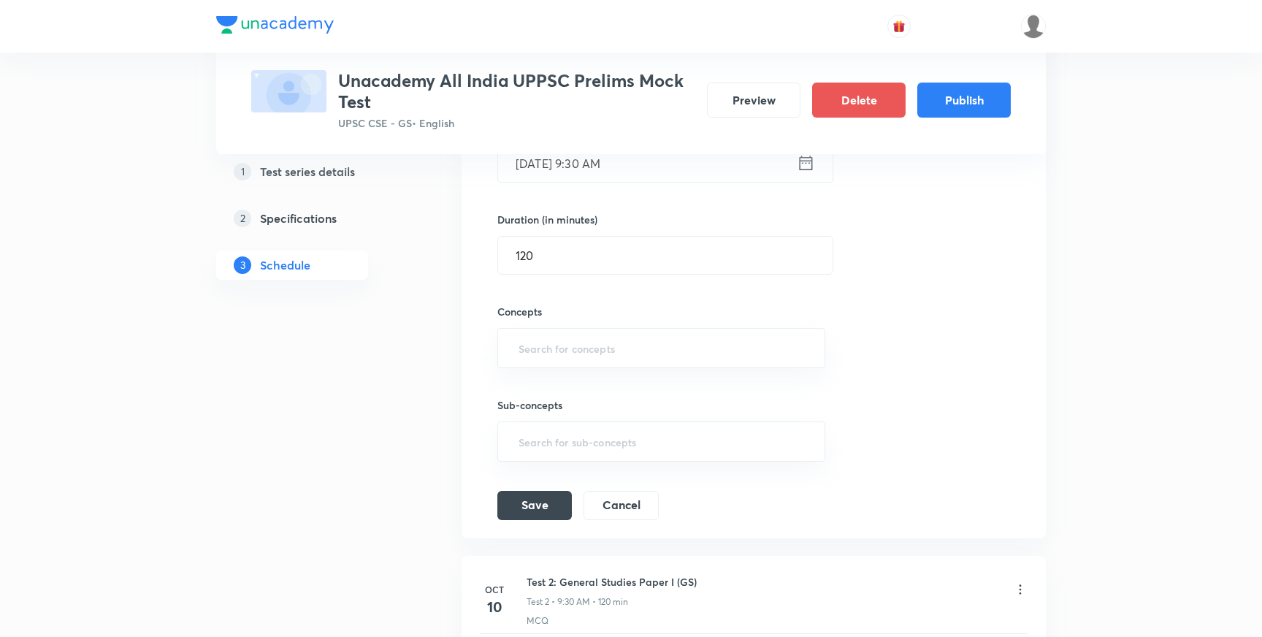
click at [625, 351] on input "text" at bounding box center [661, 347] width 291 height 27
type input "mc"
click at [566, 386] on li "MCQ" at bounding box center [660, 390] width 326 height 26
click at [552, 510] on button "Save" at bounding box center [534, 509] width 74 height 29
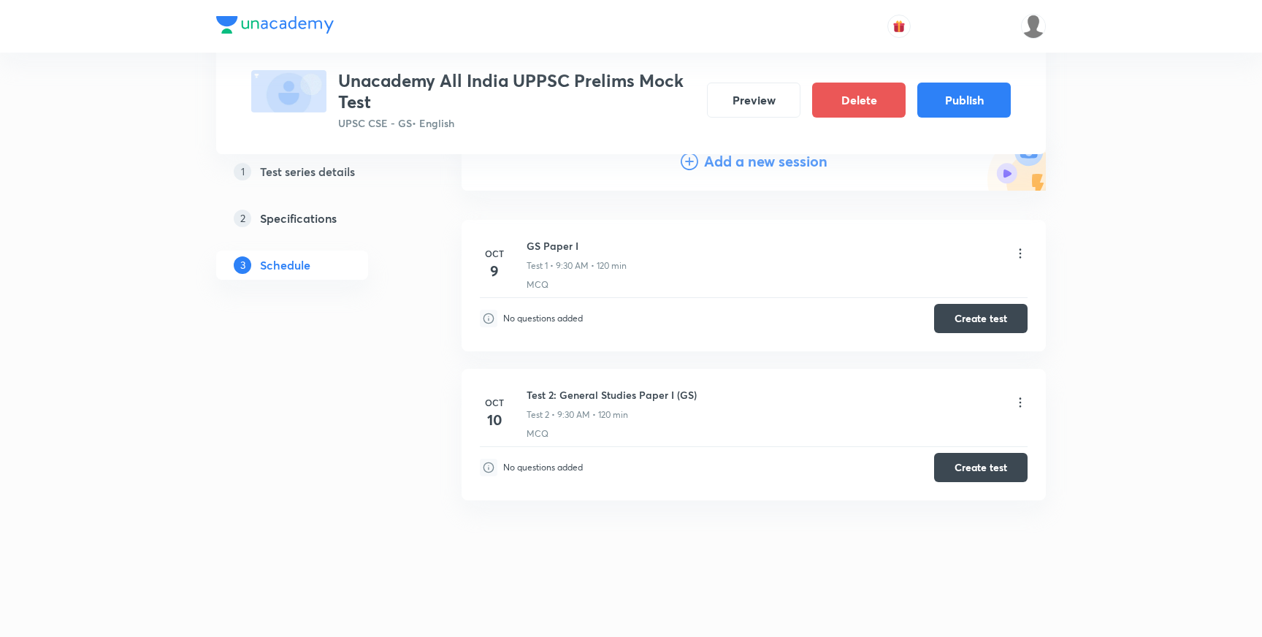
scroll to position [87, 0]
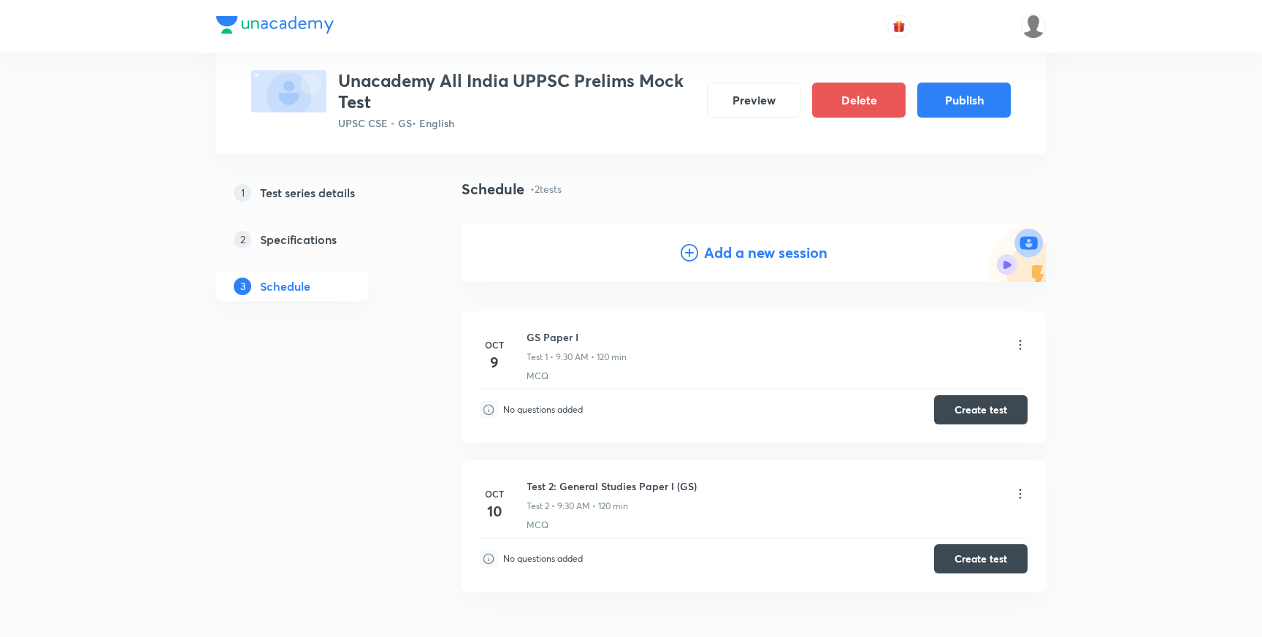
click at [1019, 342] on icon at bounding box center [1020, 344] width 15 height 15
click at [890, 387] on p "Edit" at bounding box center [888, 381] width 18 height 15
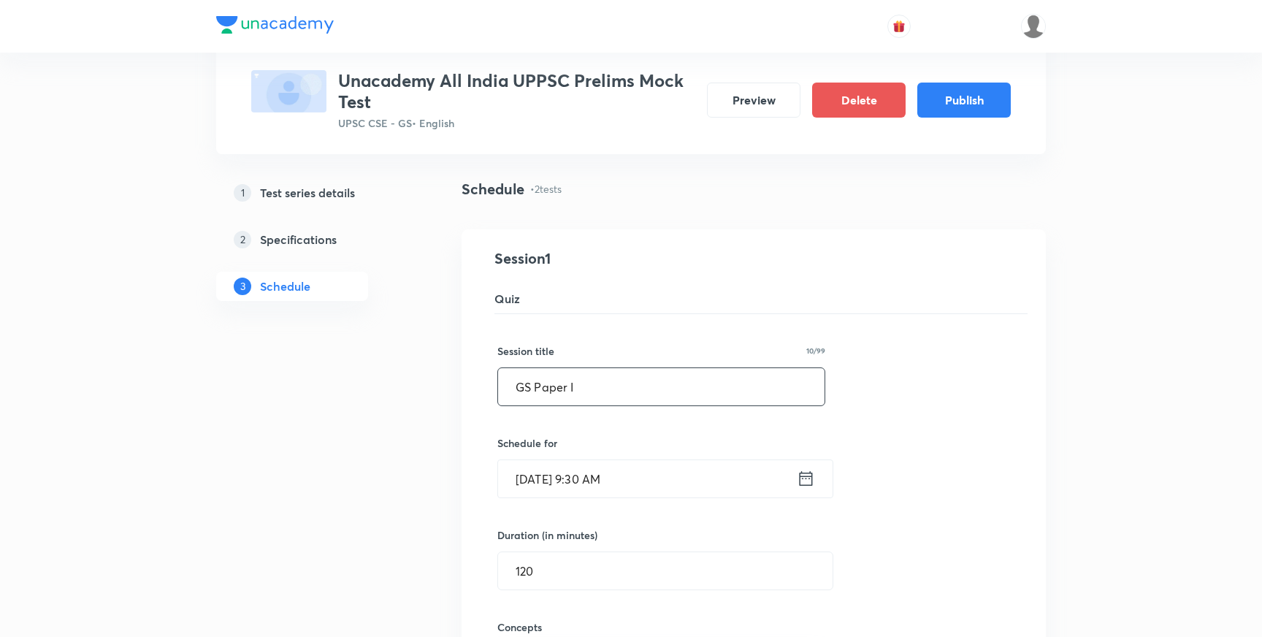
click at [616, 388] on input "GS Paper I" at bounding box center [661, 386] width 326 height 37
paste input "Test 1: General Studies Paper I (GS)"
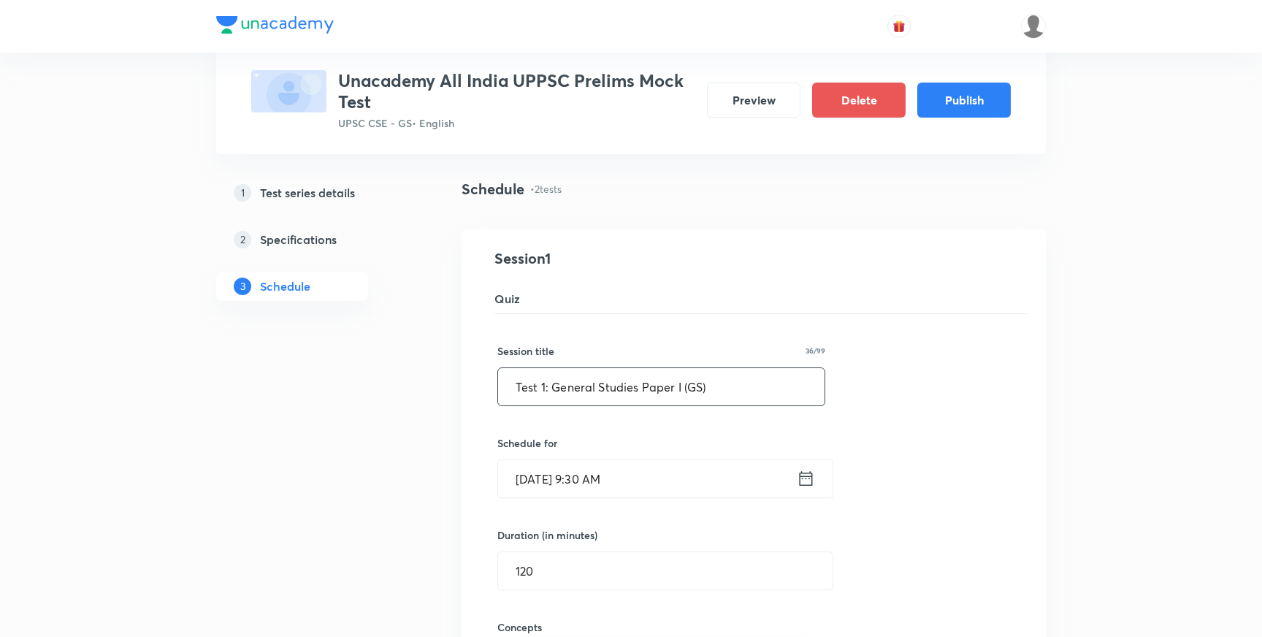
type input "Test 1: General Studies Paper I (GS)"
click at [399, 446] on div "1 Test series details 2 Specifications 3 Schedule" at bounding box center [315, 648] width 199 height 941
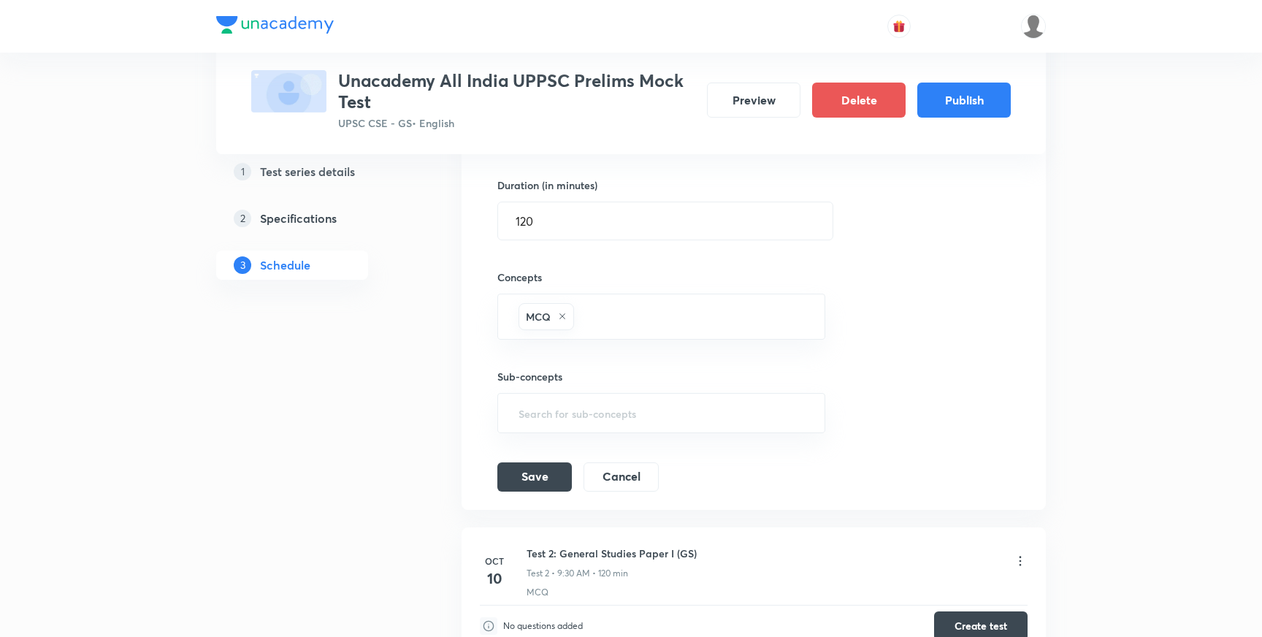
scroll to position [440, 0]
click at [511, 473] on button "Save" at bounding box center [534, 472] width 74 height 29
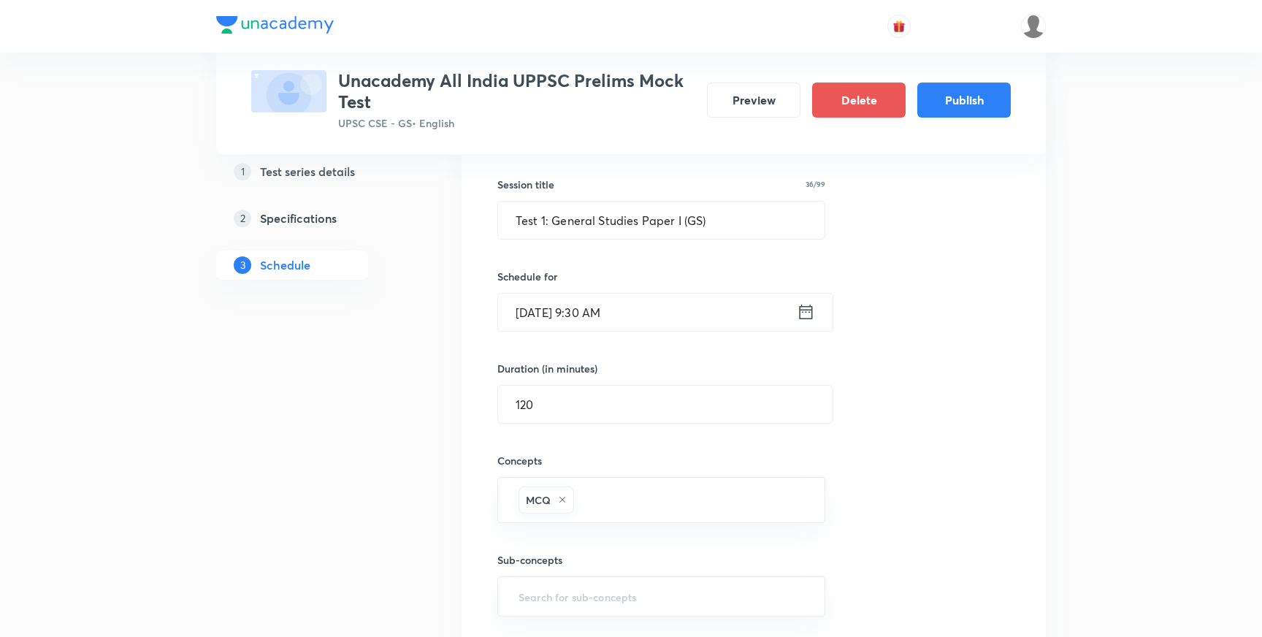
scroll to position [178, 0]
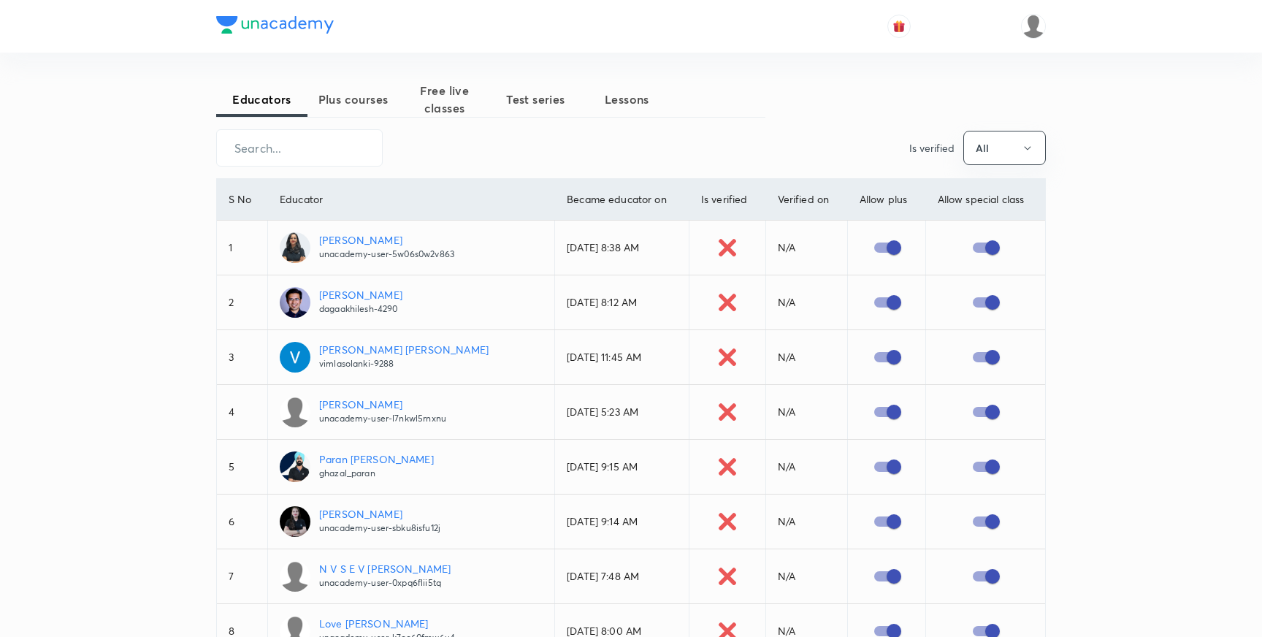
click at [544, 104] on span "Test series" at bounding box center [535, 100] width 91 height 18
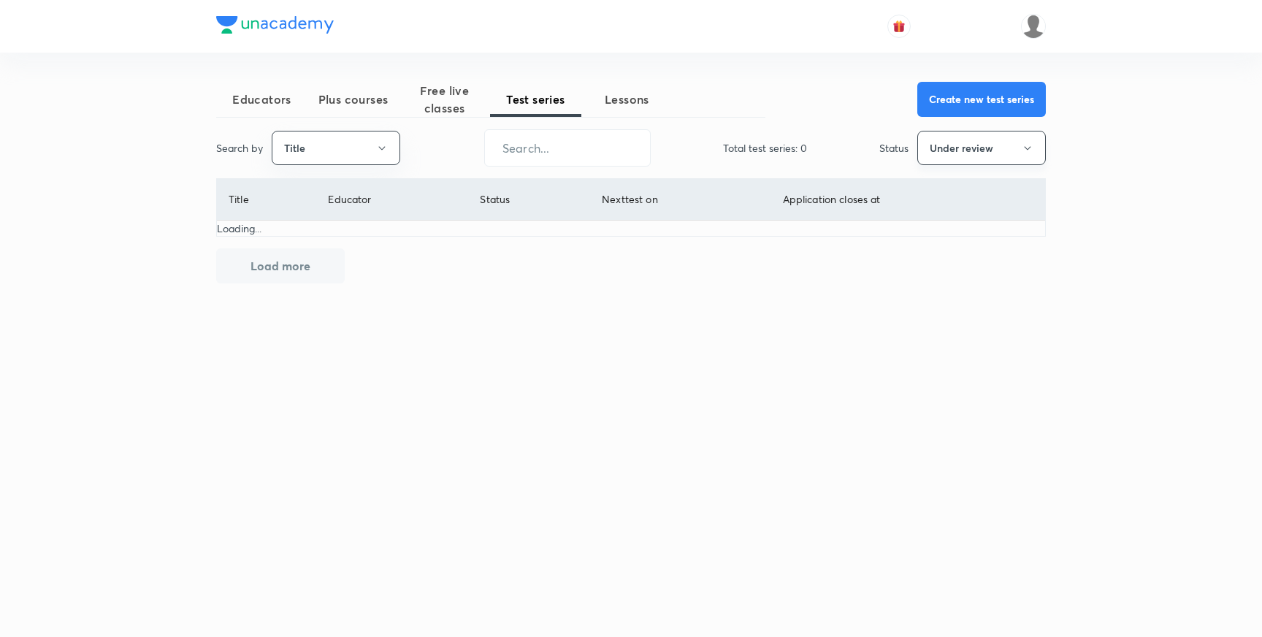
click at [1025, 149] on icon "button" at bounding box center [1028, 148] width 12 height 12
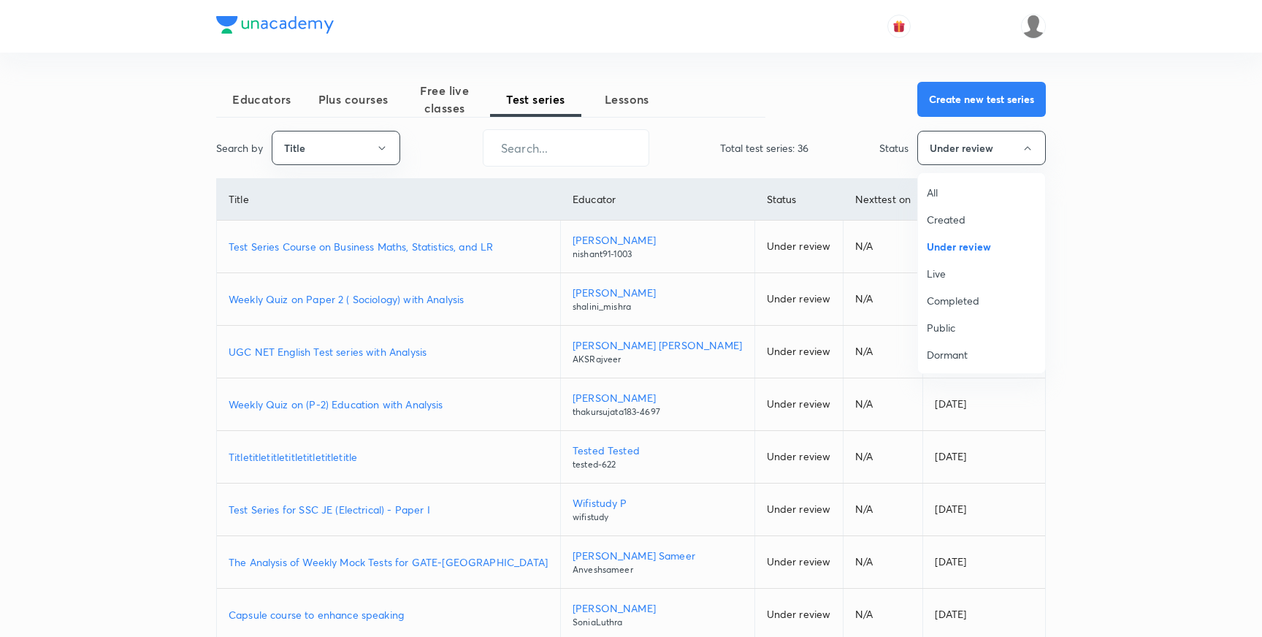
click at [935, 194] on span "All" at bounding box center [982, 192] width 110 height 15
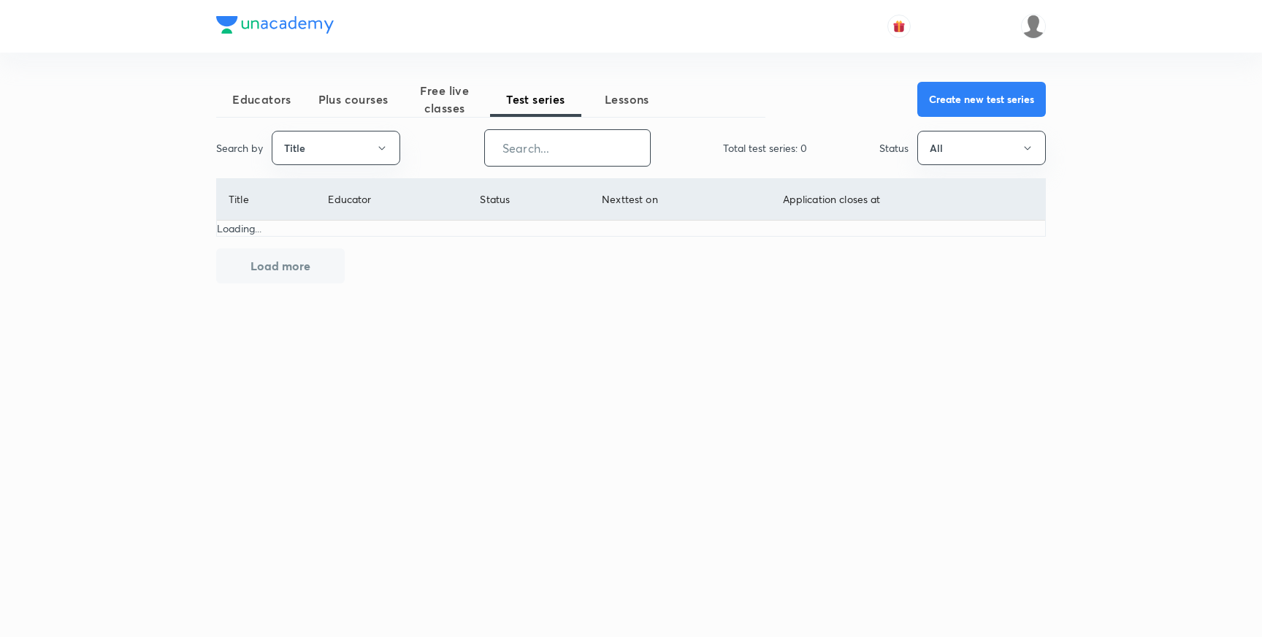
click at [572, 153] on input "text" at bounding box center [567, 147] width 165 height 37
click at [571, 155] on input "uaipmt" at bounding box center [567, 147] width 165 height 37
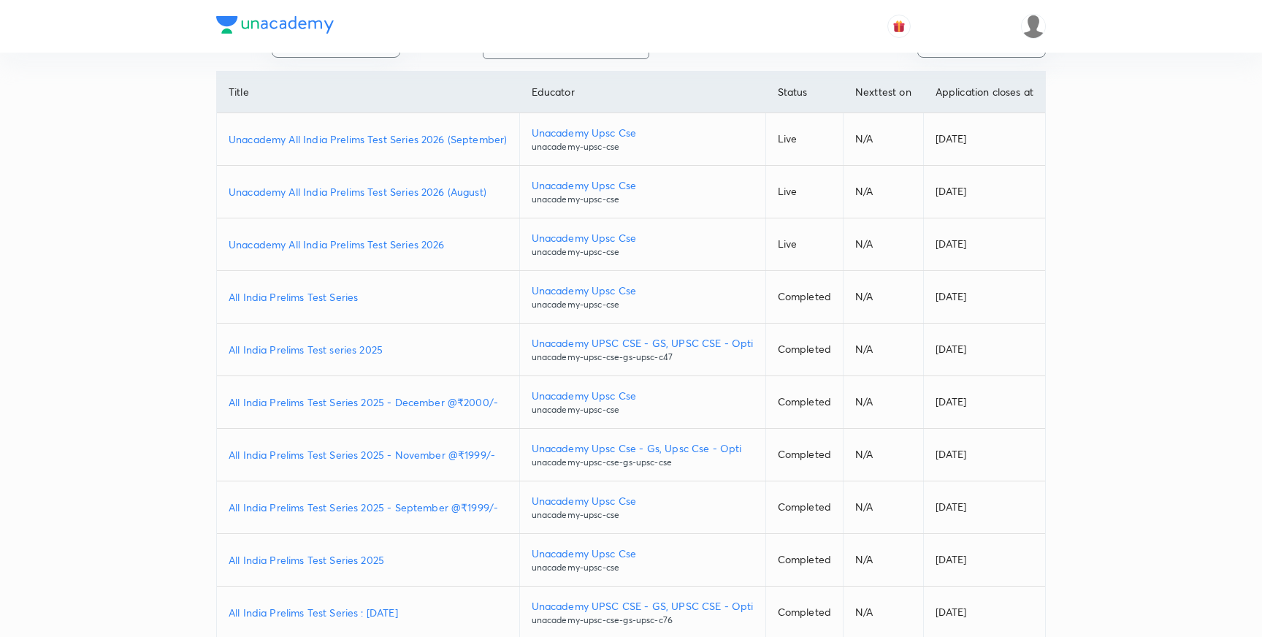
scroll to position [234, 0]
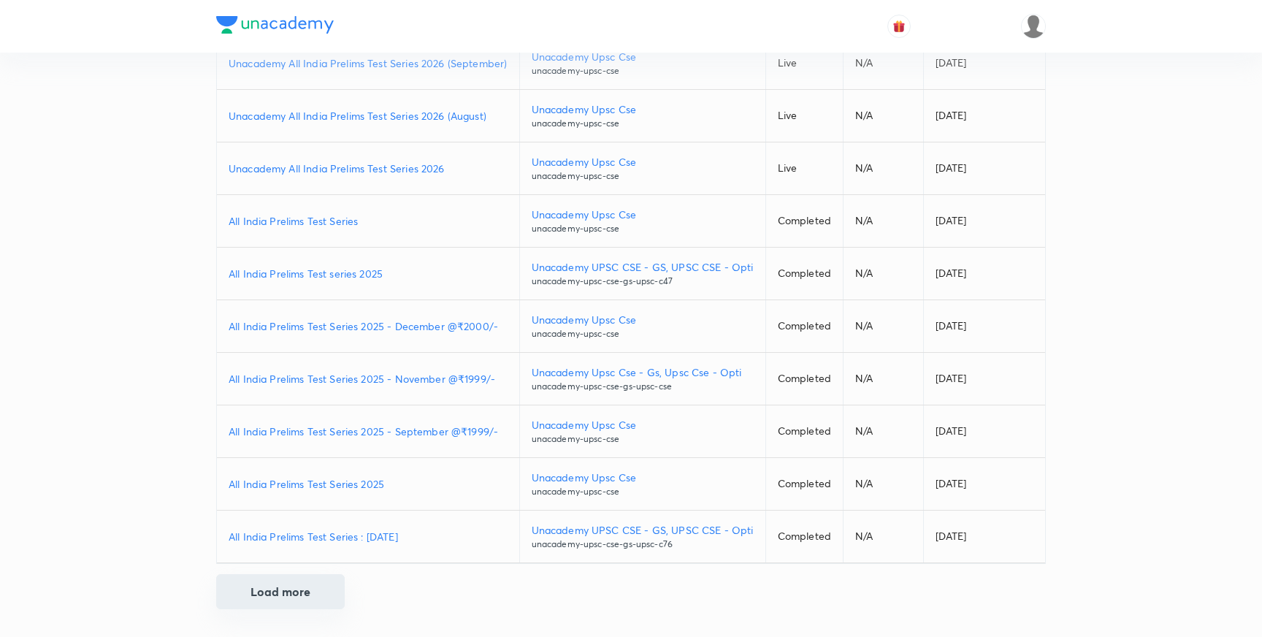
click at [278, 585] on button "Load more" at bounding box center [280, 591] width 129 height 35
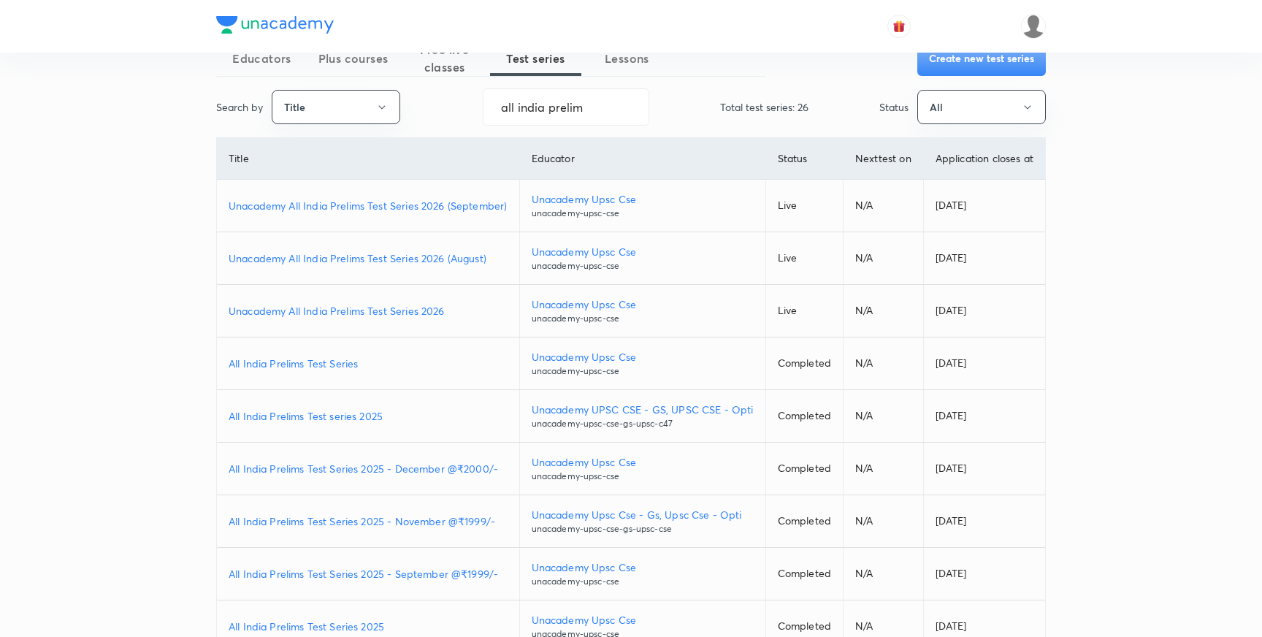
scroll to position [40, 0]
click at [593, 110] on input "all india prelim" at bounding box center [565, 107] width 165 height 37
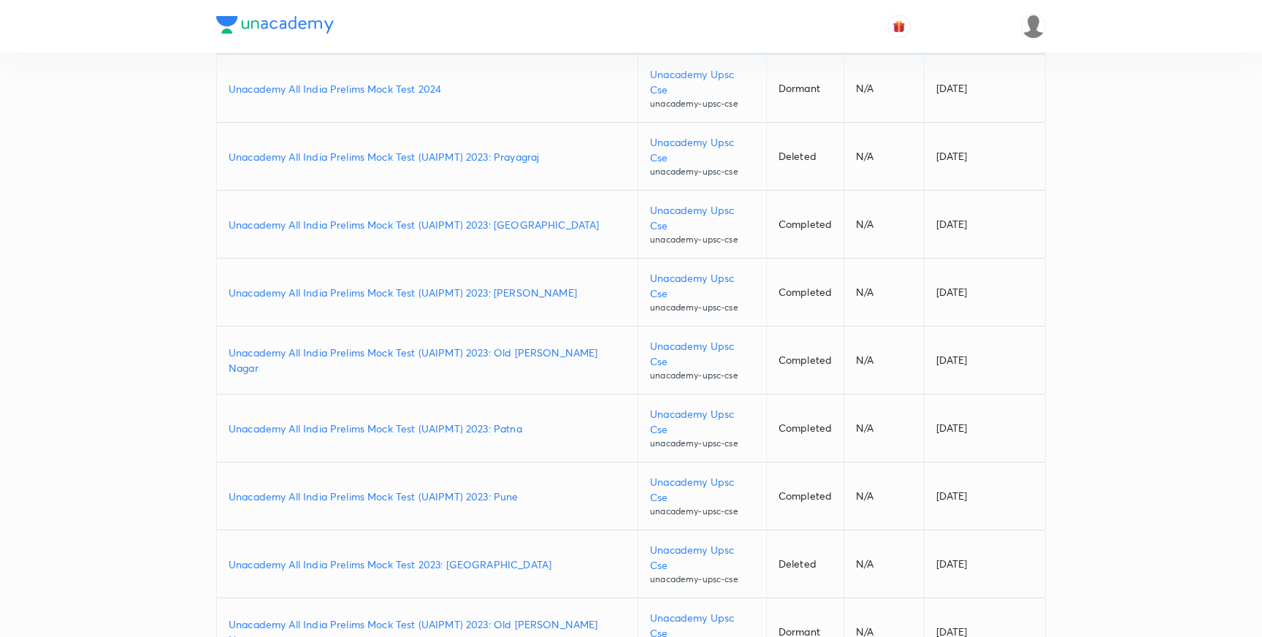
scroll to position [0, 0]
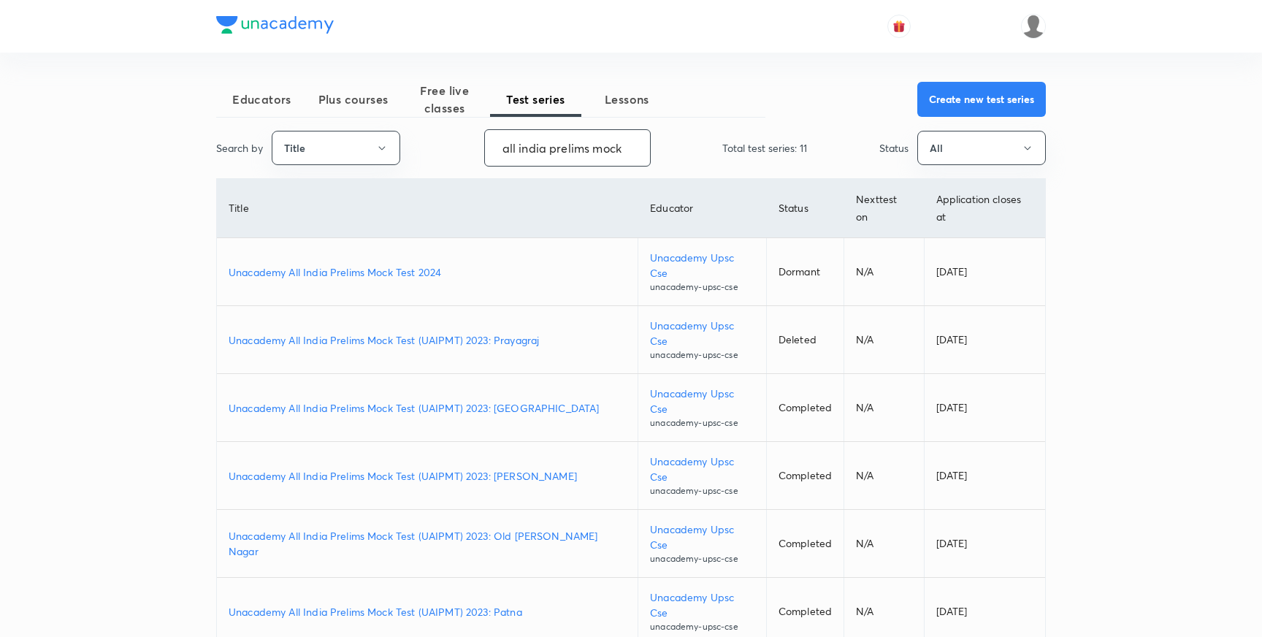
type input "all india prelims mock"
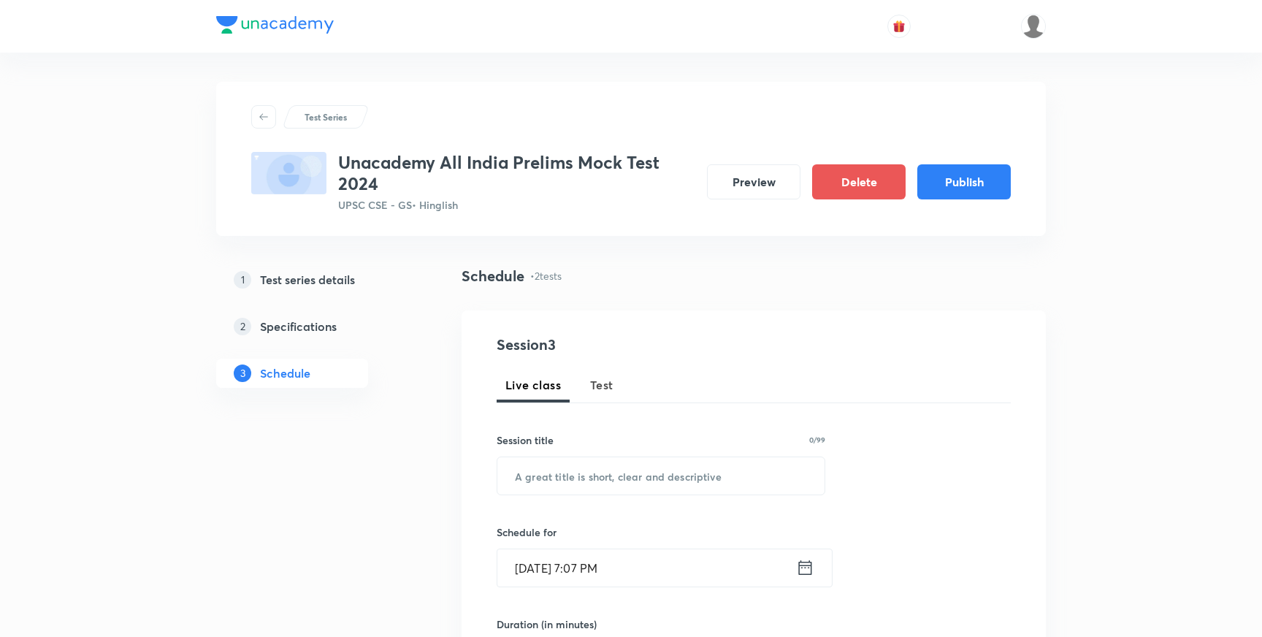
click at [329, 283] on h5 "Test series details" at bounding box center [307, 280] width 95 height 18
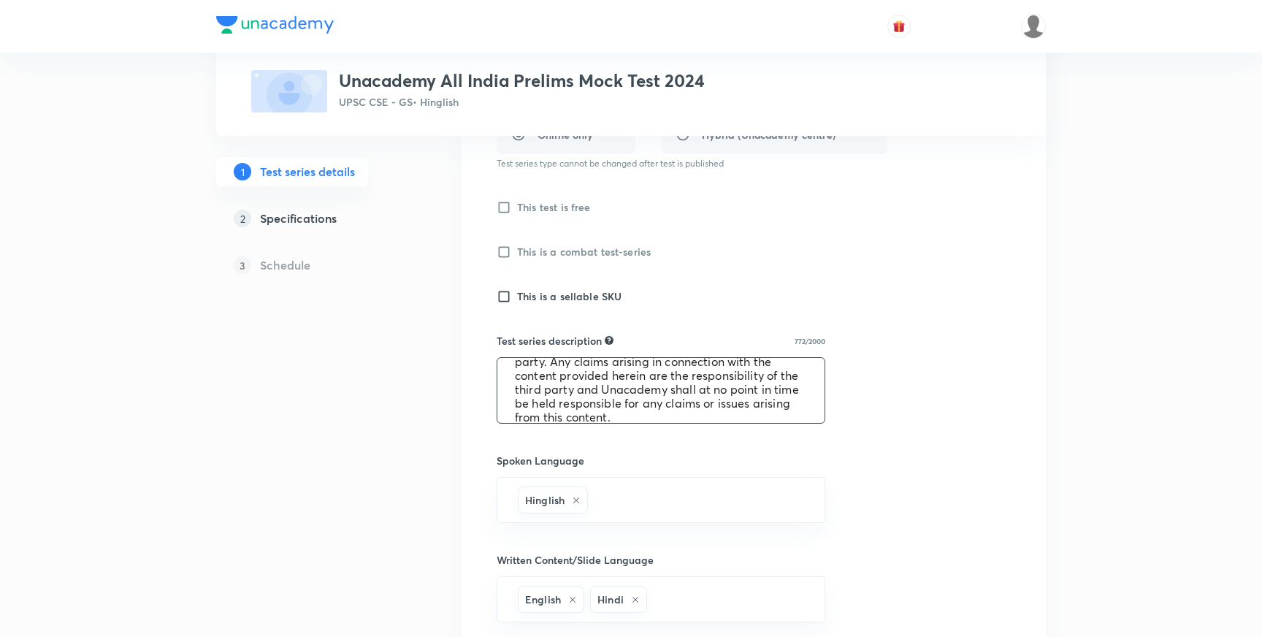
scroll to position [194, 0]
click at [627, 396] on textarea "This is a free Mock test for UPSC CSE Prelims 2023 Paper - I (GS) and UPSC CSE …" at bounding box center [660, 390] width 327 height 65
click at [361, 412] on div "1 Test series details 2 Specifications 3 Schedule" at bounding box center [315, 430] width 199 height 1158
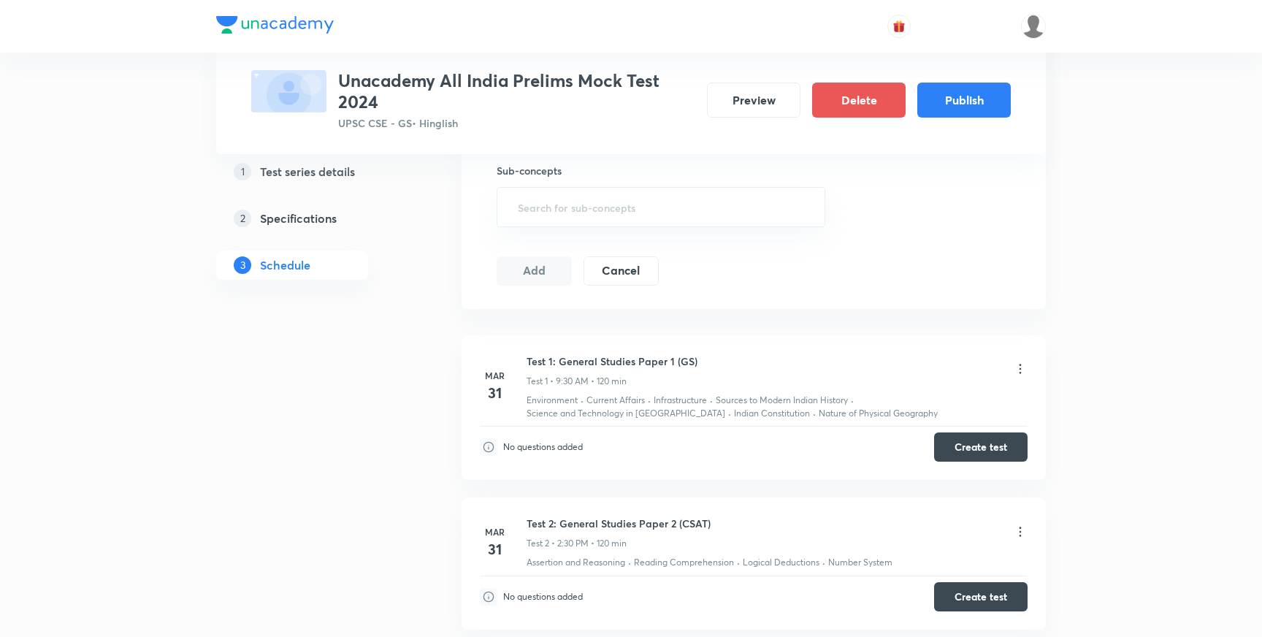
scroll to position [550, 0]
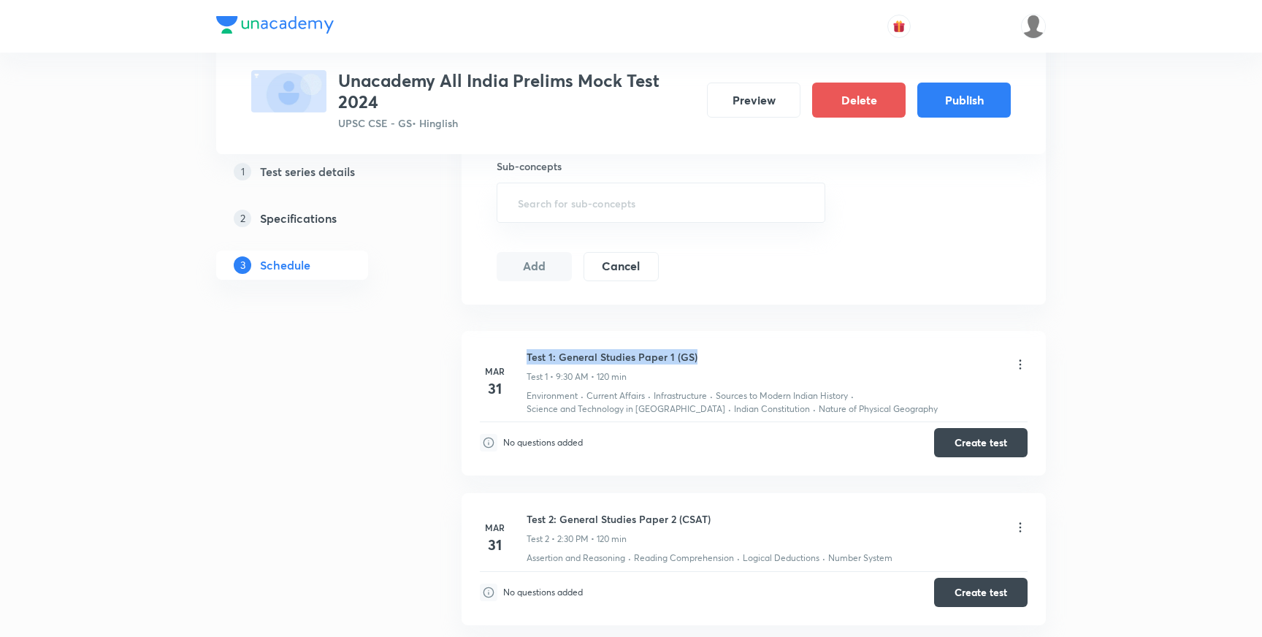
drag, startPoint x: 527, startPoint y: 356, endPoint x: 721, endPoint y: 356, distance: 194.3
click at [721, 356] on div "Test 1: General Studies Paper 1 (GS) Test 1 • 9:30 AM • 120 min" at bounding box center [777, 366] width 501 height 34
copy h6 "Test 1: General Studies Paper 1 (GS)"
click at [291, 426] on div "1 Test series details 2 Specifications 3 Schedule" at bounding box center [315, 225] width 199 height 1021
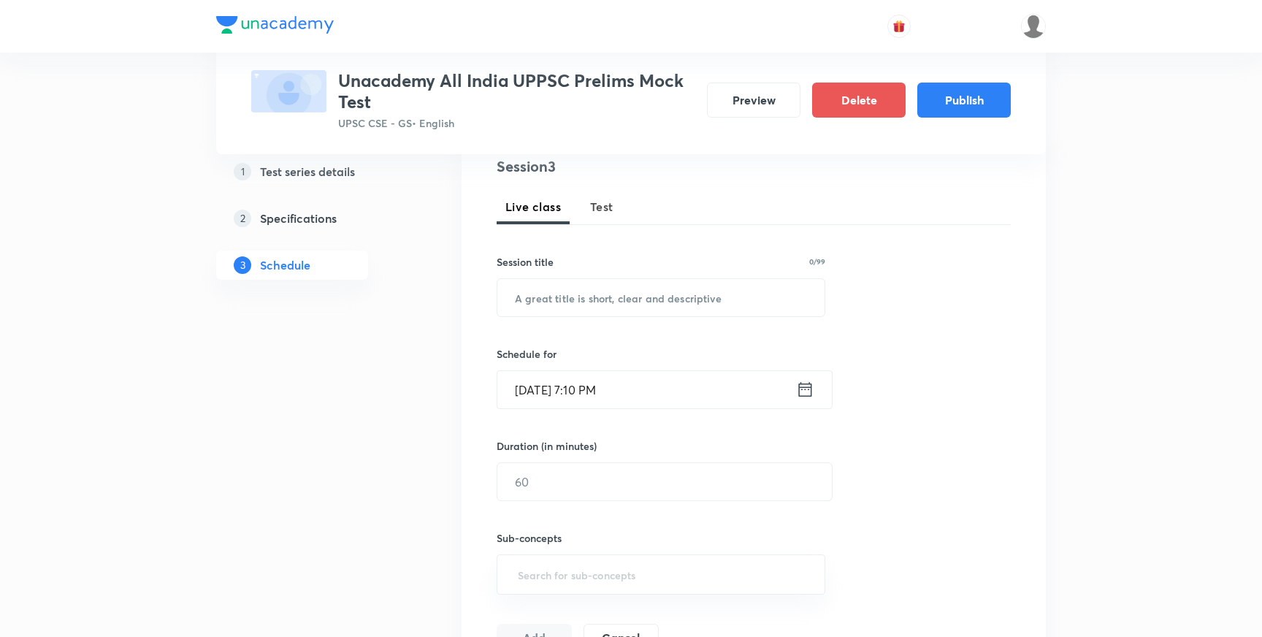
click at [185, 370] on div "Test Series Unacademy All India UPPSC Prelims Mock Test UPSC CSE - GS • English…" at bounding box center [631, 471] width 1262 height 1298
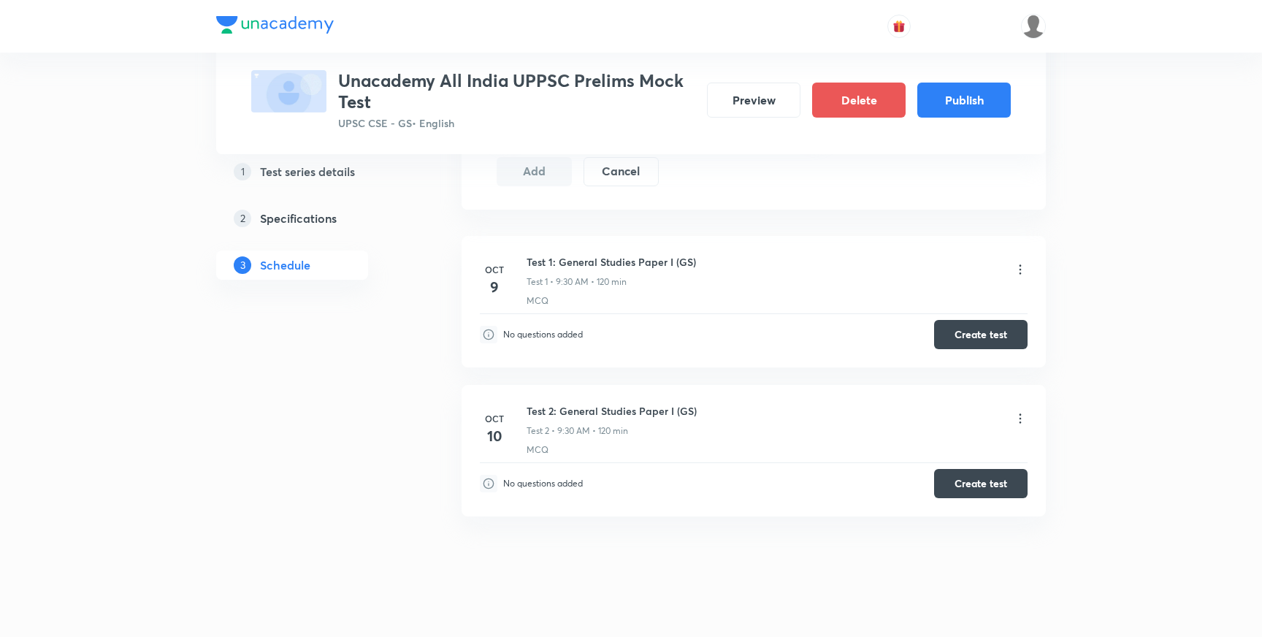
scroll to position [657, 0]
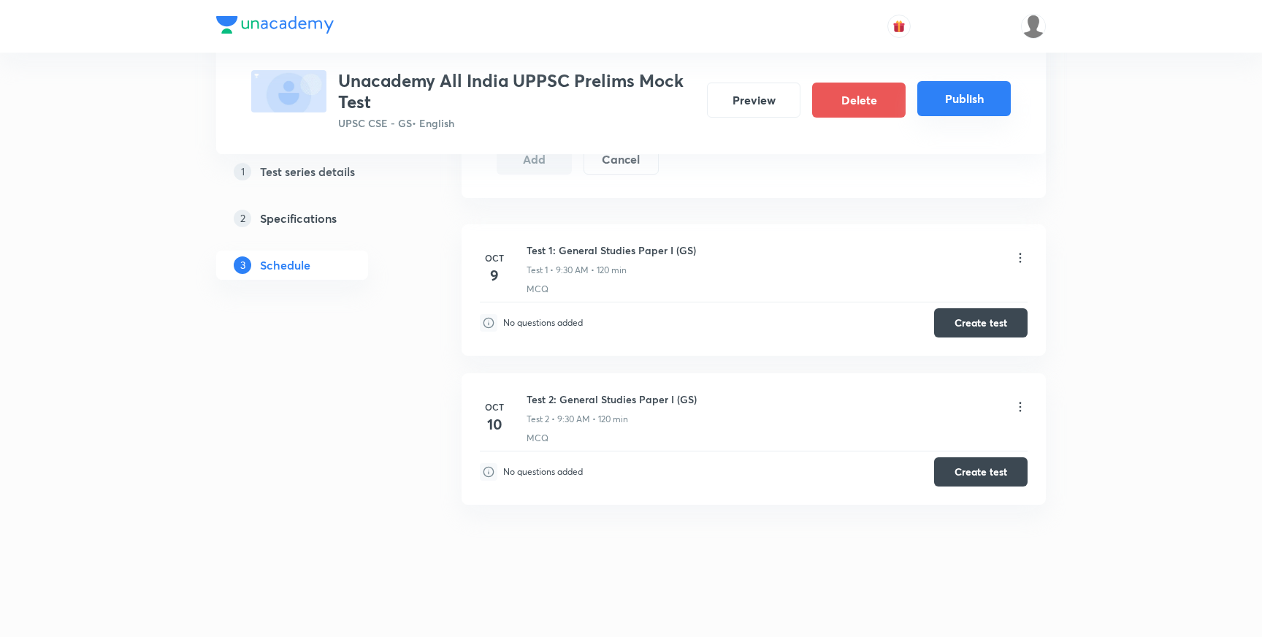
click at [952, 110] on button "Publish" at bounding box center [963, 98] width 93 height 35
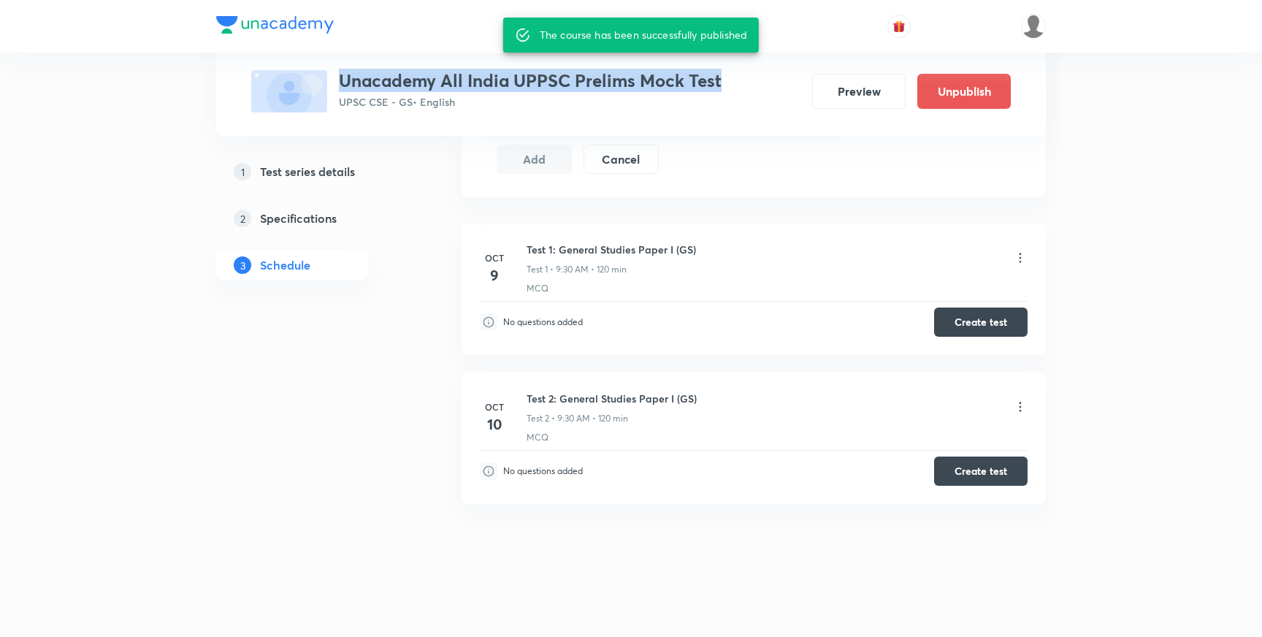
drag, startPoint x: 339, startPoint y: 80, endPoint x: 719, endPoint y: 87, distance: 380.6
click at [719, 87] on h3 "Unacademy All India UPPSC Prelims Mock Test" at bounding box center [530, 80] width 383 height 21
copy h3 "Unacademy All India UPPSC Prelims Mock Test"
click at [350, 464] on div "1 Test series details 2 Specifications 3 Schedule" at bounding box center [315, 111] width 199 height 1007
click at [72, 358] on div "Test Series Unacademy All India UPPSC Prelims Mock Test UPSC CSE - GS • English…" at bounding box center [631, 1] width 1262 height 1280
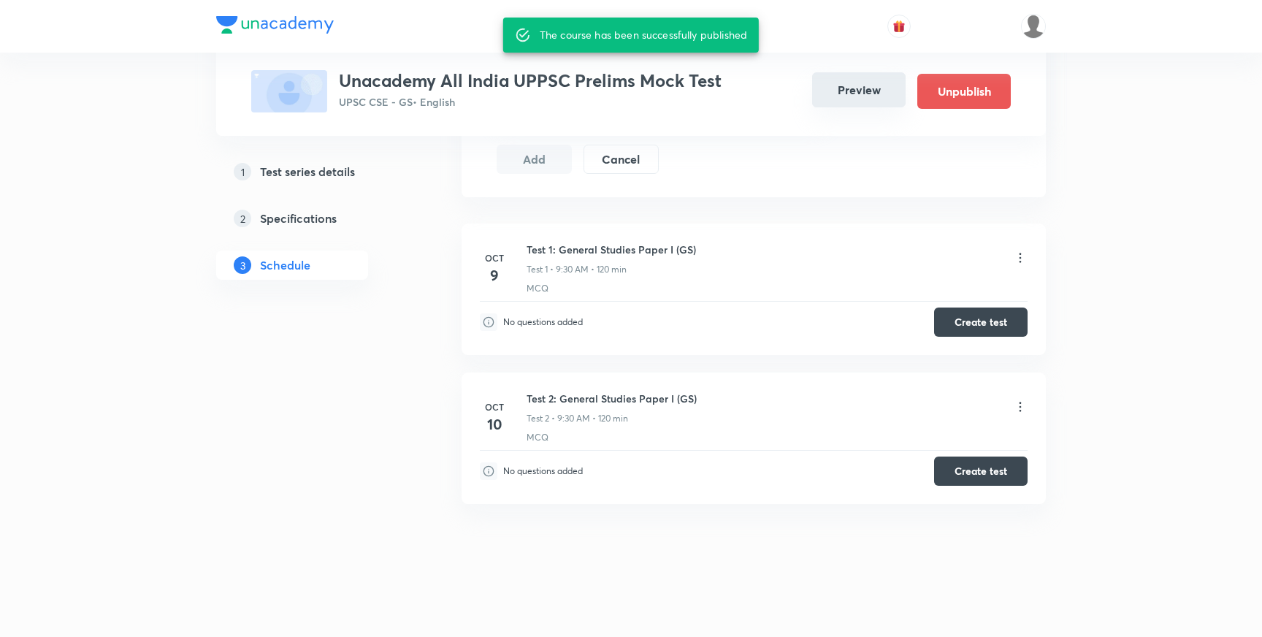
click at [843, 91] on button "Preview" at bounding box center [858, 89] width 93 height 35
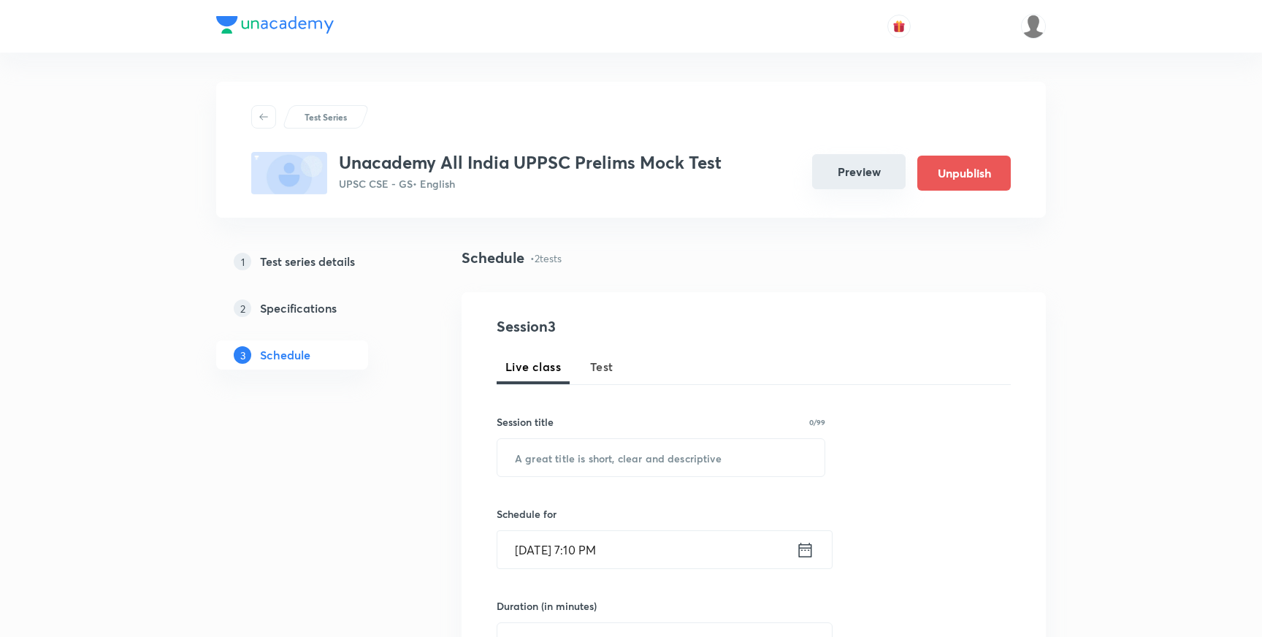
click at [846, 166] on button "Preview" at bounding box center [858, 171] width 93 height 35
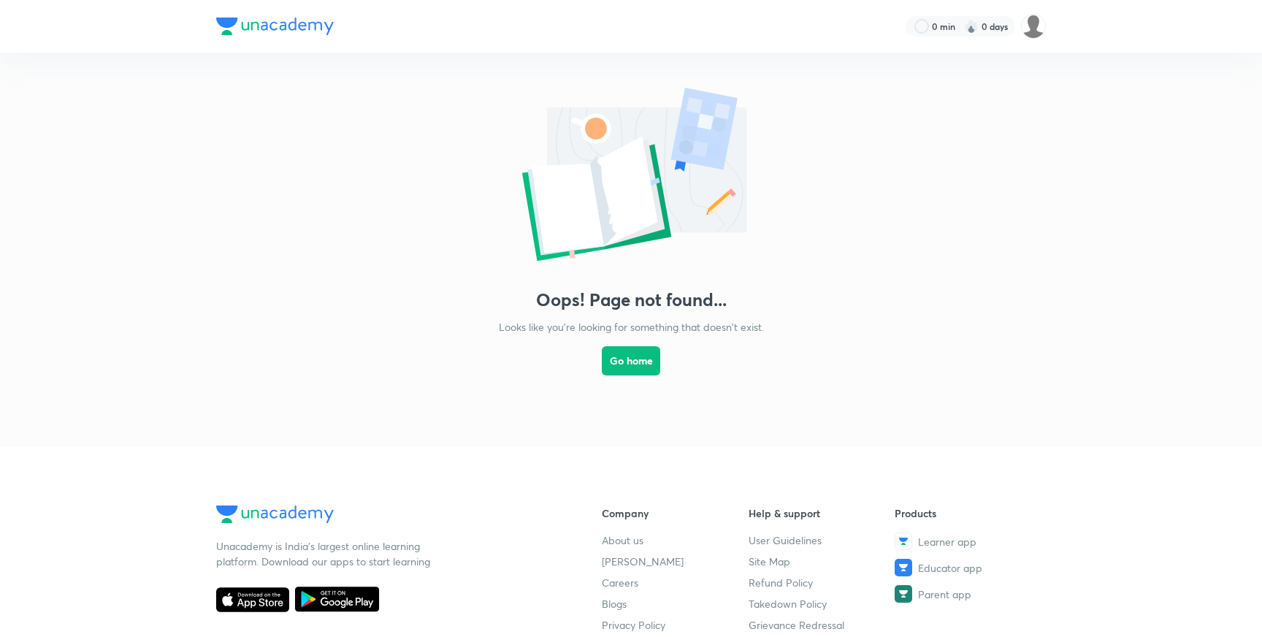
click at [348, 268] on div "Oops! Page not found... Looks like you're looking for something that doesn't ex…" at bounding box center [631, 235] width 1262 height 365
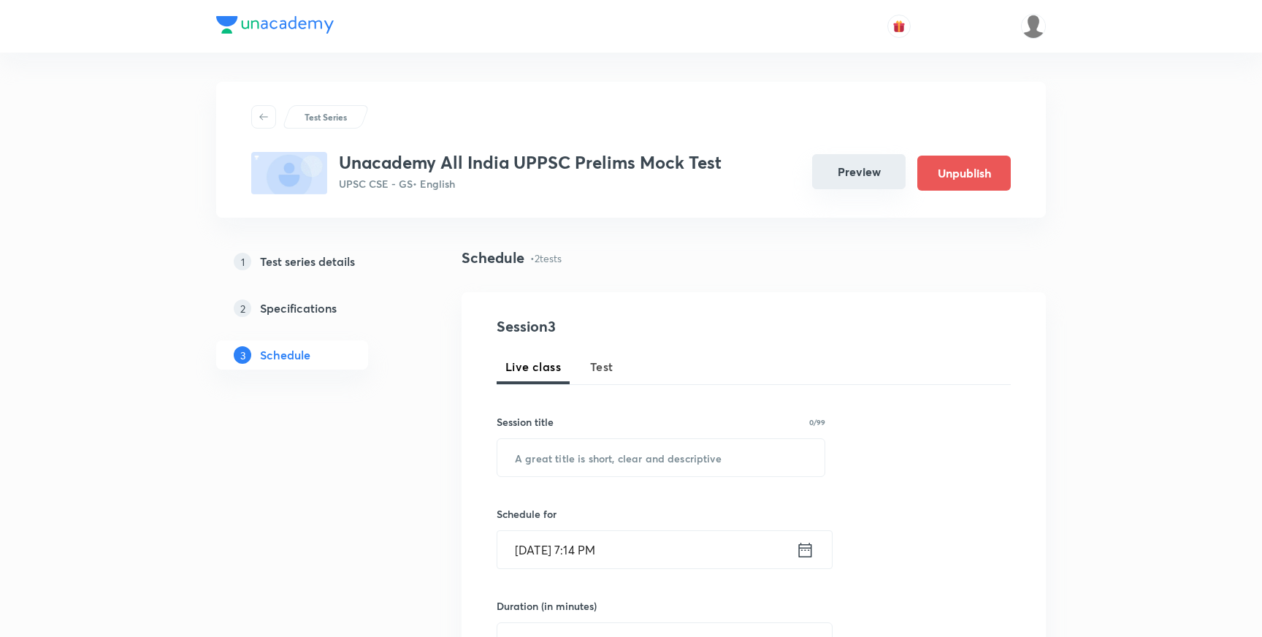
click at [841, 177] on button "Preview" at bounding box center [858, 171] width 93 height 35
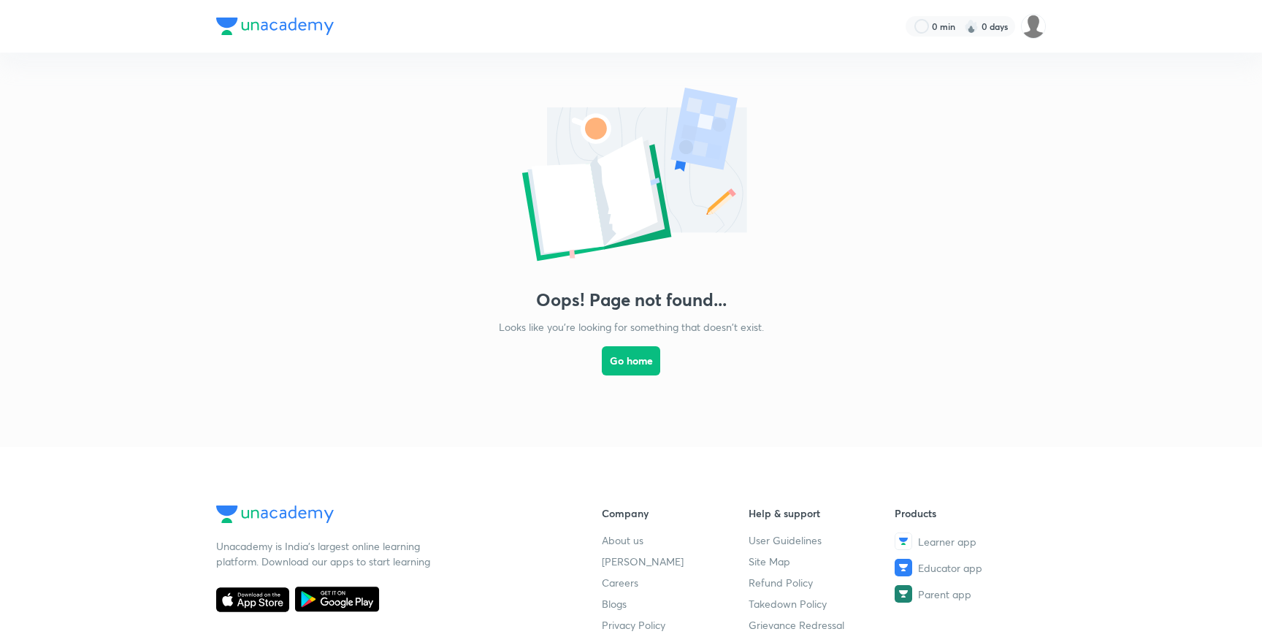
click at [151, 197] on div "Oops! Page not found... Looks like you're looking for something that doesn't ex…" at bounding box center [631, 235] width 1262 height 365
